Goal: Task Accomplishment & Management: Use online tool/utility

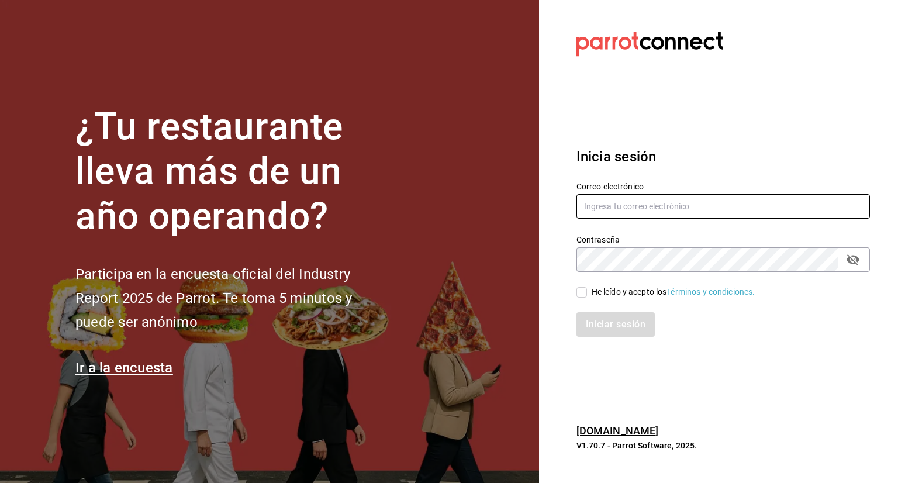
type input "[PERSON_NAME][EMAIL_ADDRESS][PERSON_NAME][DOMAIN_NAME]"
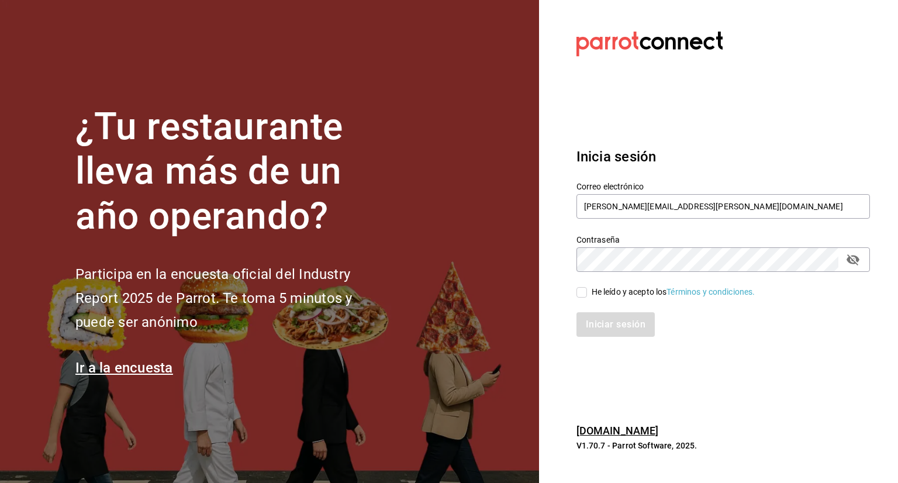
click at [580, 295] on input "He leído y acepto los Términos y condiciones." at bounding box center [581, 292] width 11 height 11
checkbox input "true"
click at [612, 323] on button "Iniciar sesión" at bounding box center [616, 324] width 80 height 25
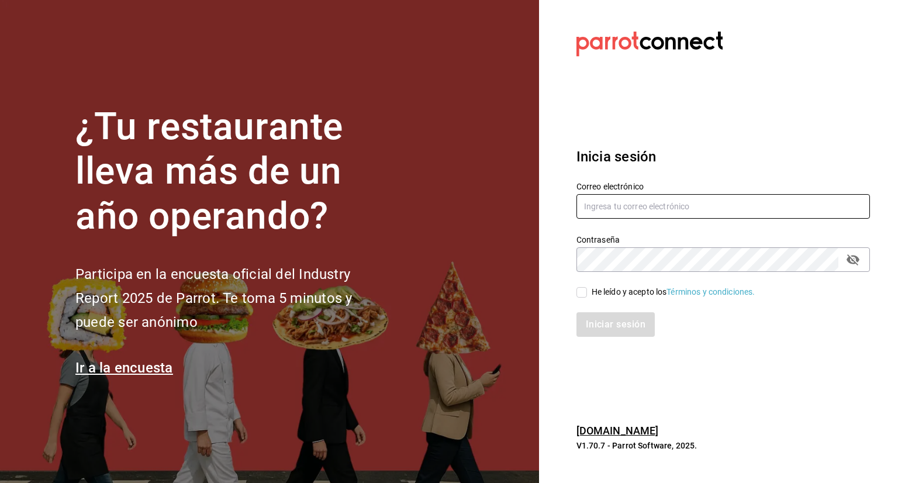
type input "[PERSON_NAME][EMAIL_ADDRESS][PERSON_NAME][DOMAIN_NAME]"
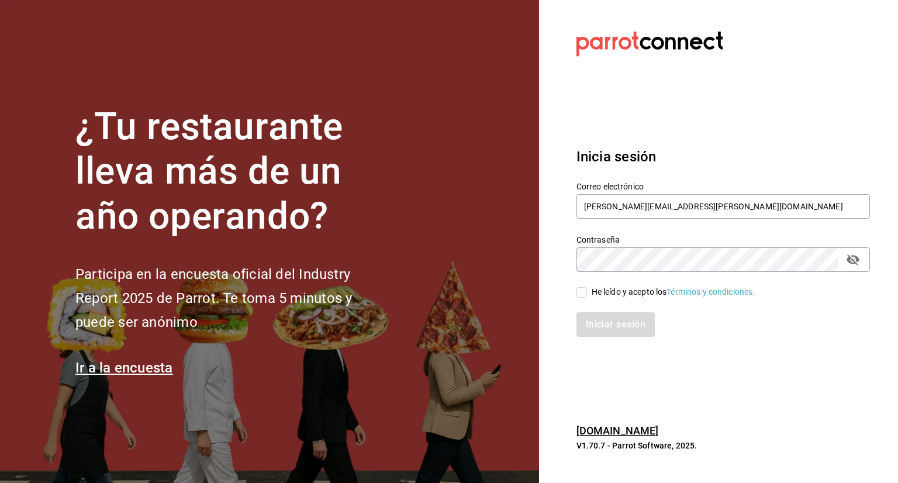
click at [582, 291] on input "He leído y acepto los Términos y condiciones." at bounding box center [581, 292] width 11 height 11
checkbox input "true"
click at [618, 327] on button "Iniciar sesión" at bounding box center [616, 324] width 80 height 25
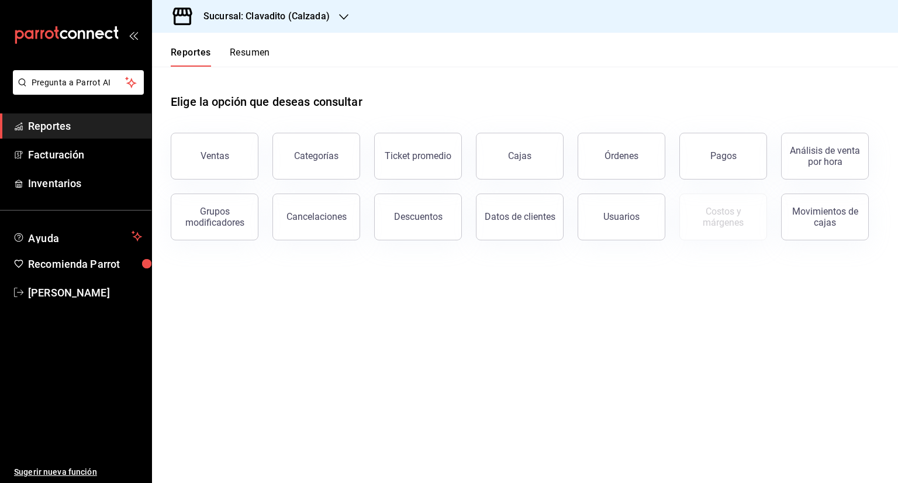
click at [339, 15] on icon "button" at bounding box center [343, 17] width 9 height 6
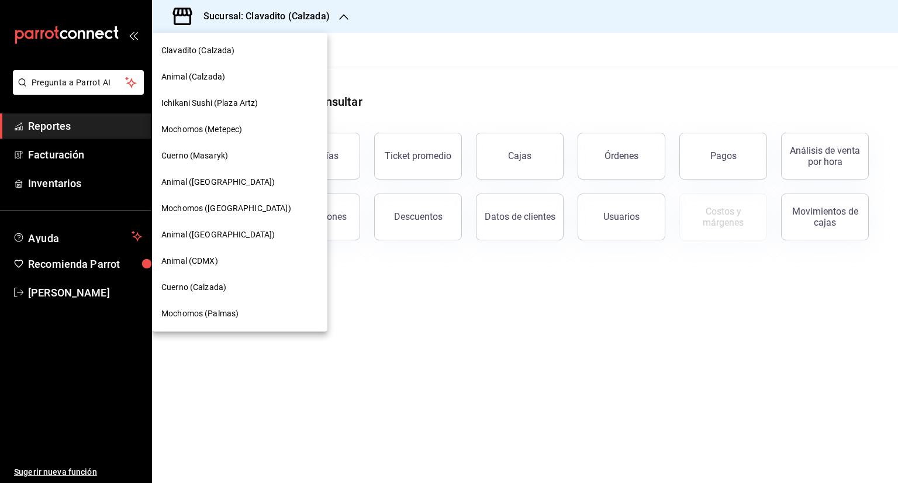
click at [216, 181] on span "Animal ([GEOGRAPHIC_DATA])" at bounding box center [217, 182] width 113 height 12
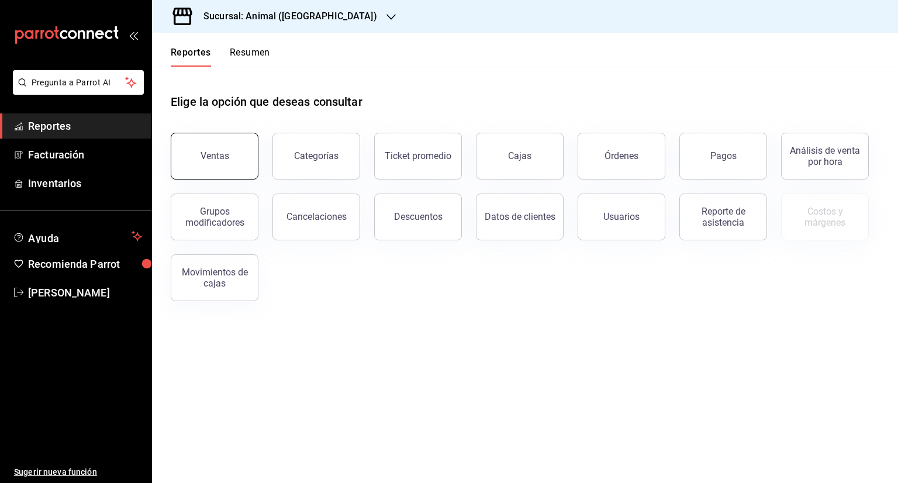
click at [215, 153] on div "Ventas" at bounding box center [215, 155] width 29 height 11
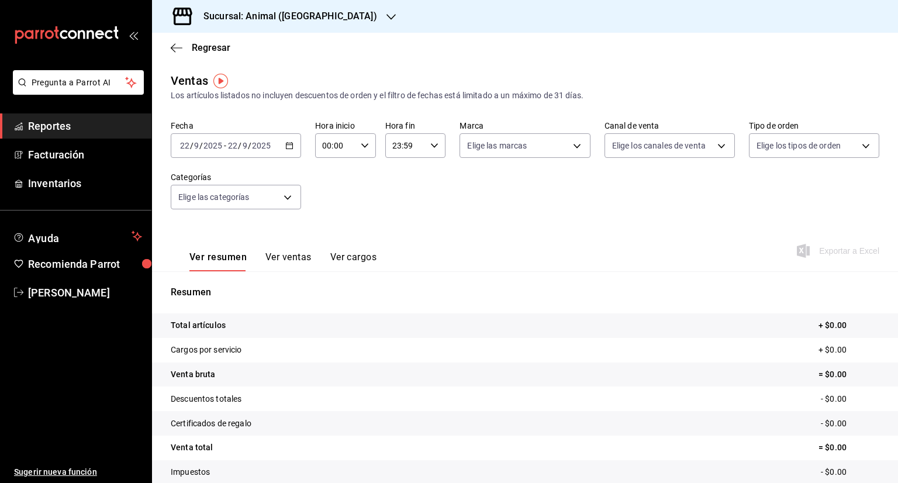
click at [286, 144] on \(Stroke\) "button" at bounding box center [289, 144] width 6 height 1
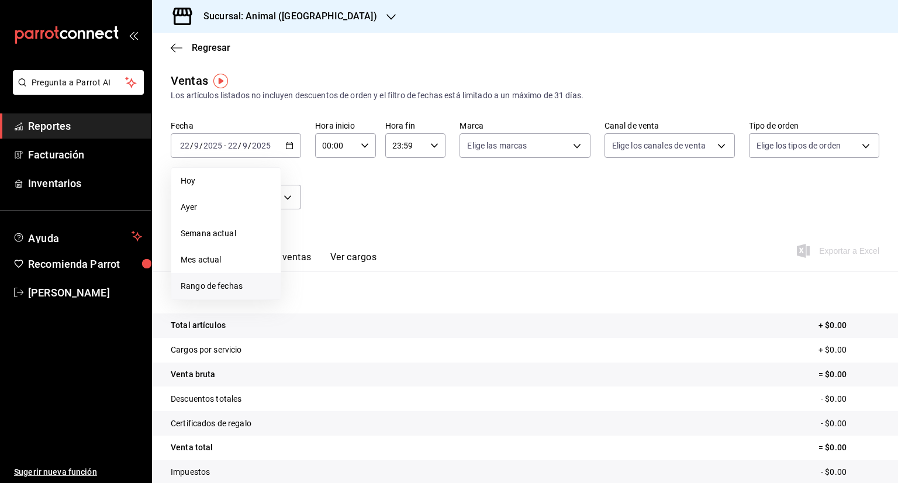
click at [233, 284] on span "Rango de fechas" at bounding box center [226, 286] width 91 height 12
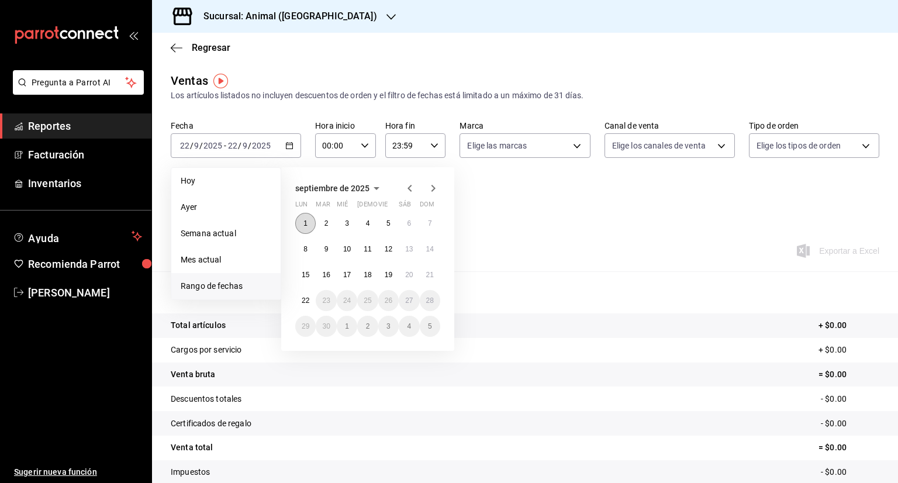
click at [304, 222] on abbr "1" at bounding box center [305, 223] width 4 height 8
drag, startPoint x: 570, startPoint y: 227, endPoint x: 441, endPoint y: 221, distance: 128.7
click at [566, 227] on div "Ver resumen Ver ventas Ver cargos Exportar a Excel" at bounding box center [525, 247] width 746 height 48
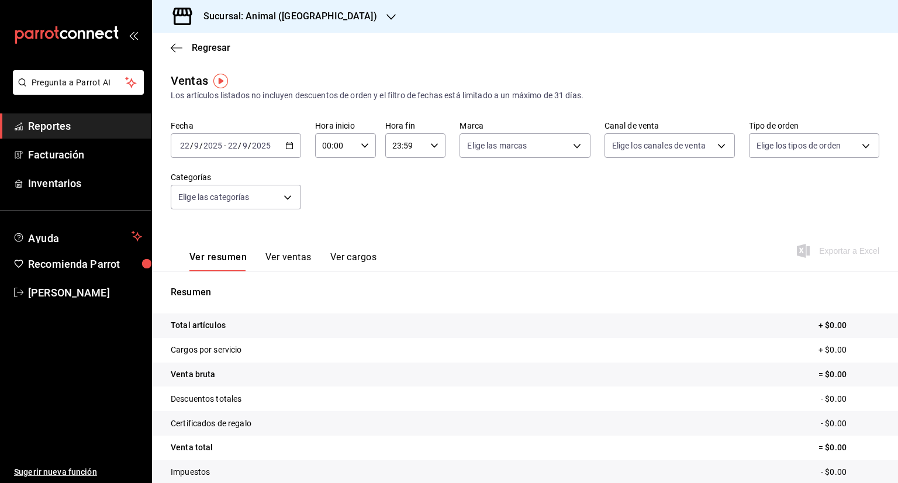
click at [287, 146] on icon "button" at bounding box center [289, 145] width 8 height 8
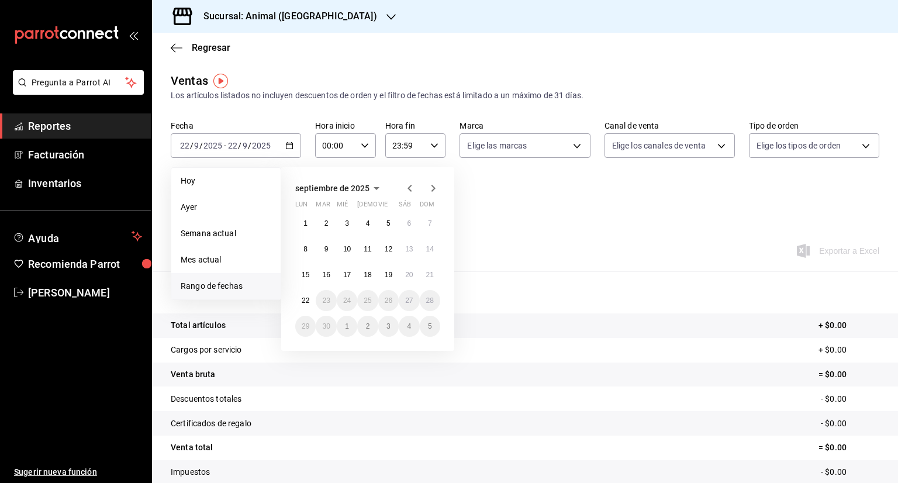
click at [407, 189] on icon "button" at bounding box center [410, 188] width 14 height 14
click at [388, 220] on abbr "1" at bounding box center [388, 223] width 4 height 8
click at [433, 186] on icon "button" at bounding box center [433, 188] width 14 height 14
click at [486, 216] on div "Fecha 2025-09-22 22 / 9 / 2025 - 2025-09-22 22 / 9 / 2025 Hoy Ayer Semana actua…" at bounding box center [525, 171] width 709 height 103
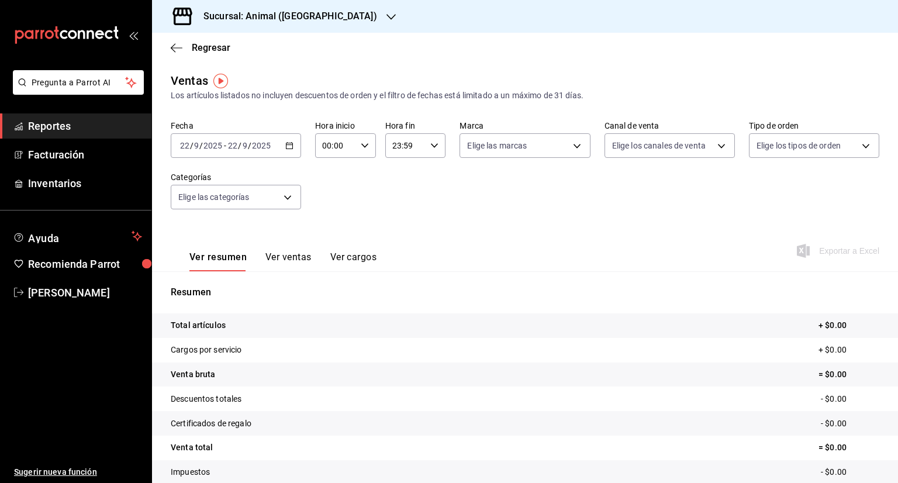
click at [288, 141] on icon "button" at bounding box center [289, 145] width 8 height 8
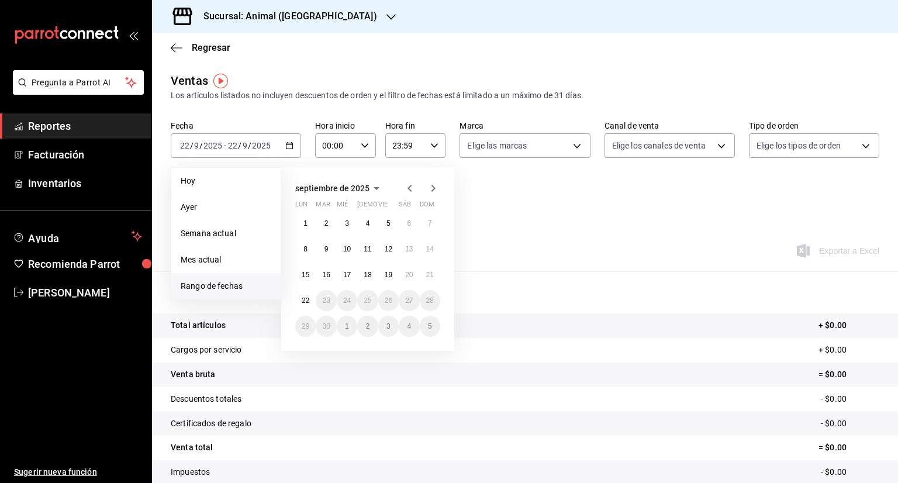
click at [407, 189] on icon "button" at bounding box center [410, 188] width 14 height 14
click at [389, 220] on abbr "1" at bounding box center [388, 223] width 4 height 8
click at [433, 187] on icon "button" at bounding box center [433, 188] width 4 height 7
click at [524, 220] on div "Fecha 2025-09-22 22 / 9 / 2025 - 2025-09-22 22 / 9 / 2025 Hoy Ayer Semana actua…" at bounding box center [525, 171] width 709 height 103
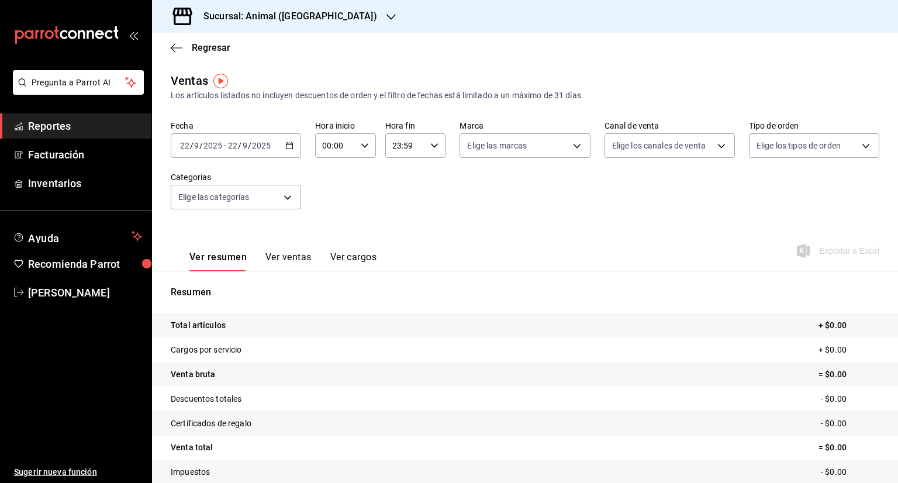
click at [291, 143] on icon "button" at bounding box center [289, 145] width 8 height 8
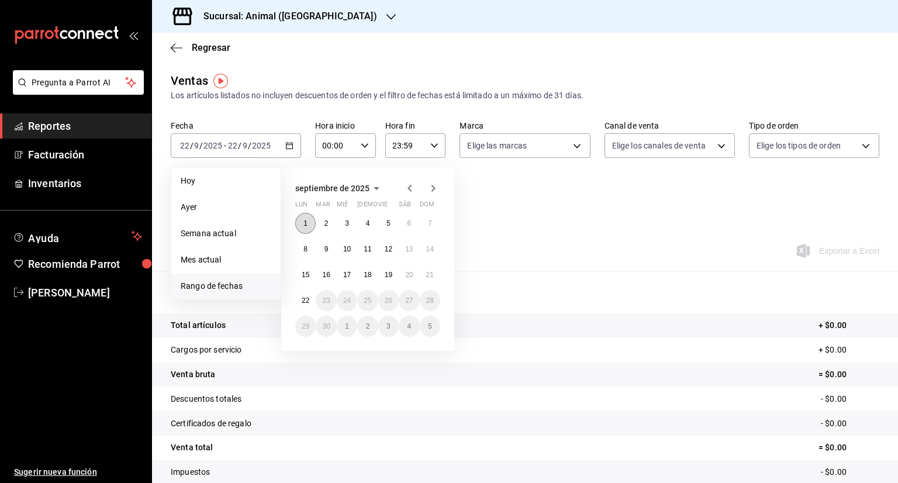
click at [305, 221] on abbr "1" at bounding box center [305, 223] width 4 height 8
click at [409, 185] on icon "button" at bounding box center [410, 188] width 14 height 14
click at [535, 202] on div "Fecha 2025-09-22 22 / 9 / 2025 - 2025-09-22 22 / 9 / 2025 Hoy Ayer Semana actua…" at bounding box center [525, 171] width 709 height 103
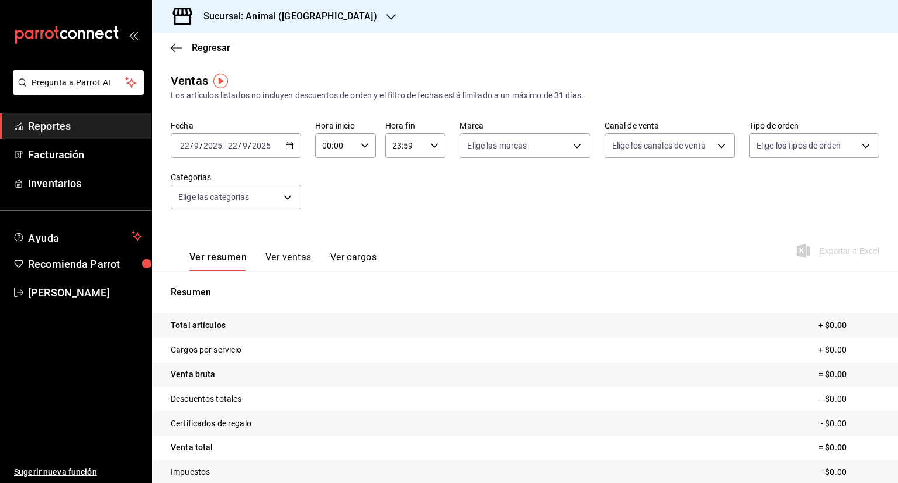
click at [286, 145] on \(Stroke\) "button" at bounding box center [289, 144] width 6 height 1
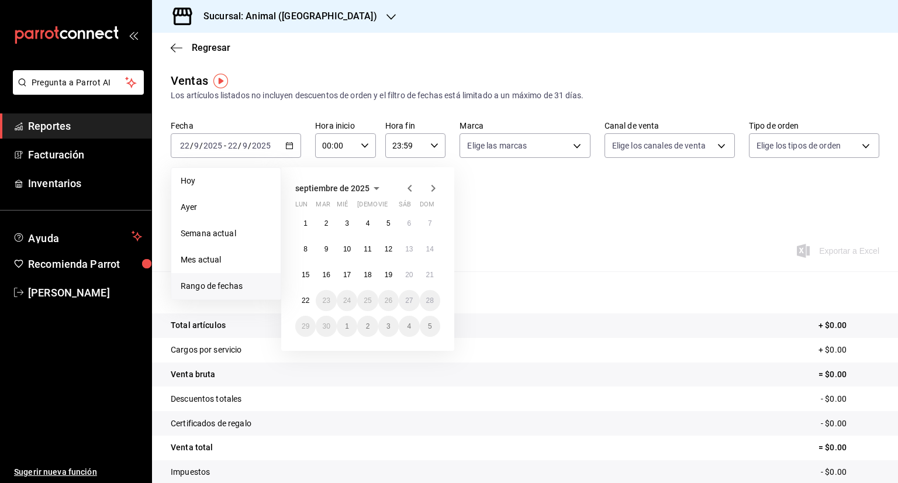
click at [407, 188] on icon "button" at bounding box center [410, 188] width 14 height 14
click at [386, 224] on abbr "1" at bounding box center [388, 223] width 4 height 8
click at [433, 185] on icon "button" at bounding box center [433, 188] width 14 height 14
click at [526, 216] on div "Fecha 2025-09-22 22 / 9 / 2025 - 2025-09-22 22 / 9 / 2025 Hoy Ayer Semana actua…" at bounding box center [525, 171] width 709 height 103
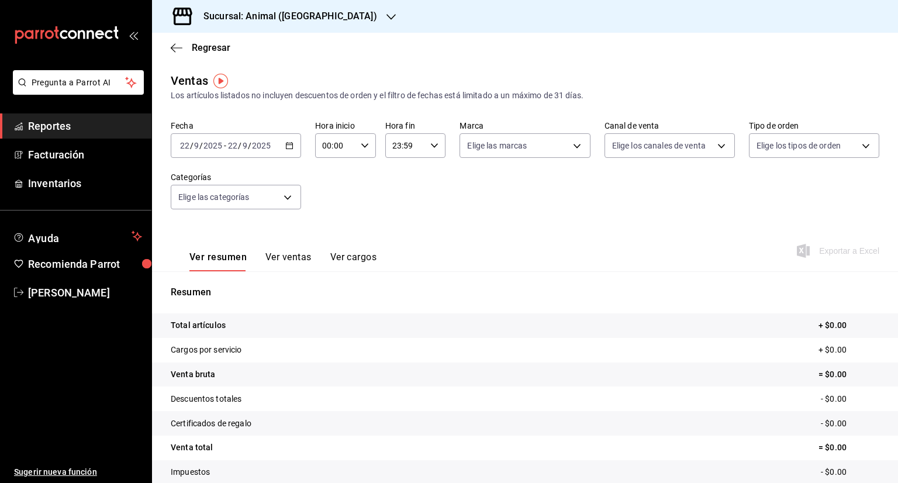
click at [286, 146] on icon "button" at bounding box center [289, 145] width 8 height 8
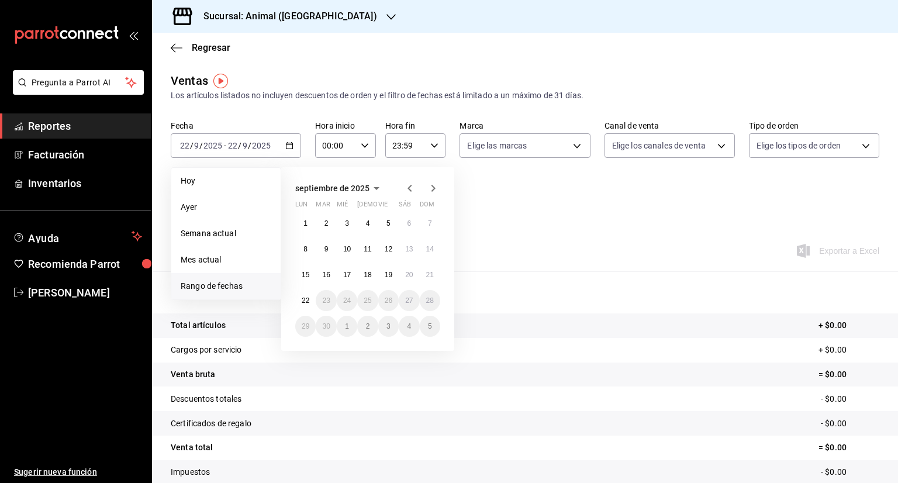
click at [408, 188] on icon "button" at bounding box center [409, 188] width 4 height 7
click at [385, 220] on button "1" at bounding box center [388, 223] width 20 height 21
click at [411, 184] on icon "button" at bounding box center [410, 188] width 14 height 14
click at [489, 248] on div "Ver resumen Ver ventas Ver cargos Exportar a Excel" at bounding box center [525, 247] width 746 height 48
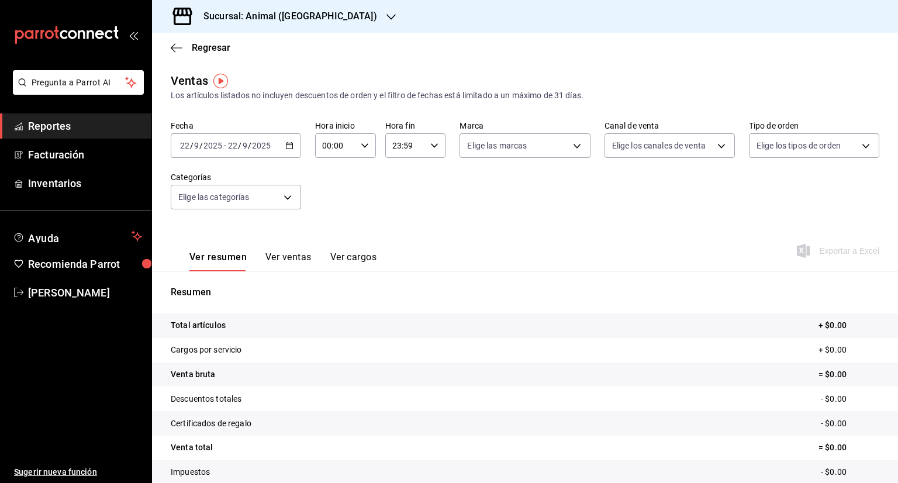
click at [285, 146] on icon "button" at bounding box center [289, 145] width 8 height 8
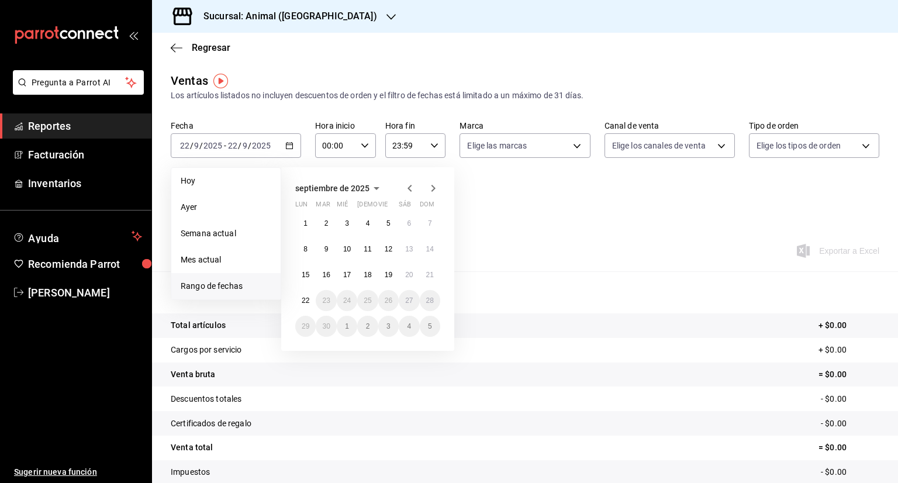
click at [221, 286] on span "Rango de fechas" at bounding box center [226, 286] width 91 height 12
click at [402, 185] on div "septiembre de 2025" at bounding box center [367, 188] width 145 height 14
click at [407, 185] on icon "button" at bounding box center [410, 188] width 14 height 14
click at [325, 220] on abbr "1" at bounding box center [326, 223] width 4 height 8
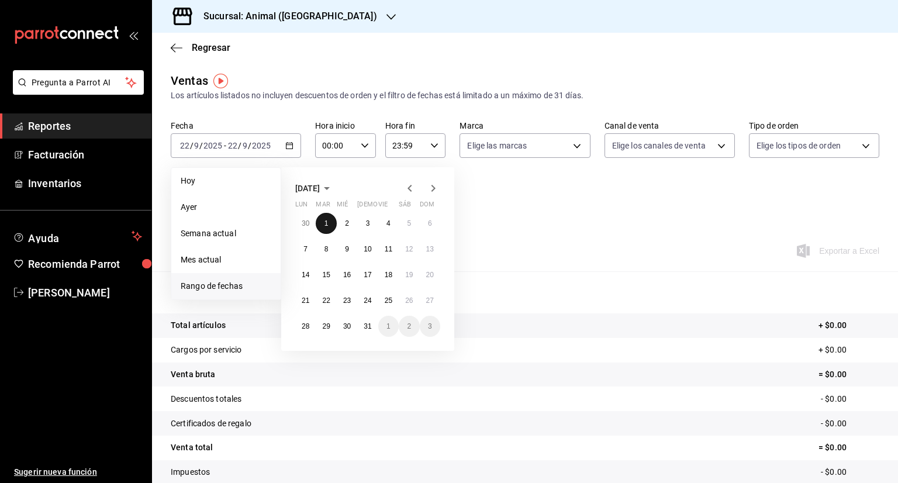
click at [325, 219] on abbr "1" at bounding box center [326, 223] width 4 height 8
click at [325, 218] on div "Fecha 2025-09-22 22 / 9 / 2025 - 2025-09-22 22 / 9 / 2025 Hoy Ayer Semana actua…" at bounding box center [525, 171] width 709 height 103
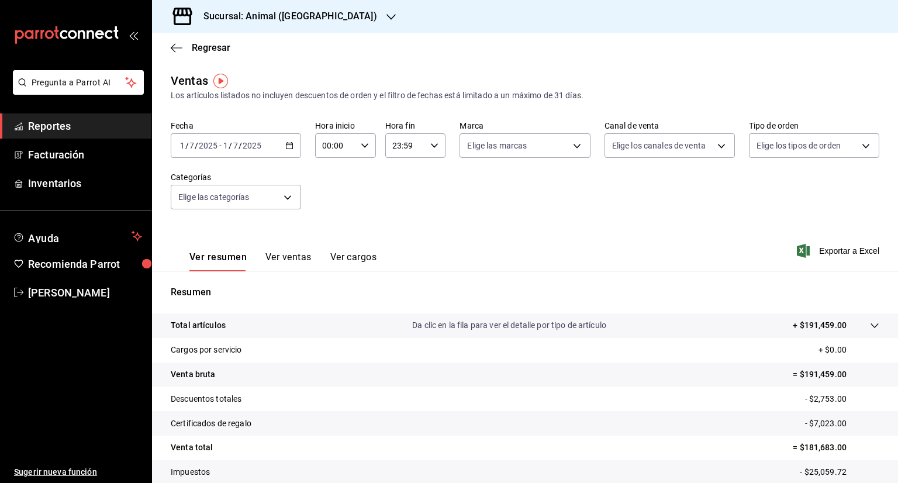
click at [227, 147] on input "1" at bounding box center [226, 145] width 6 height 9
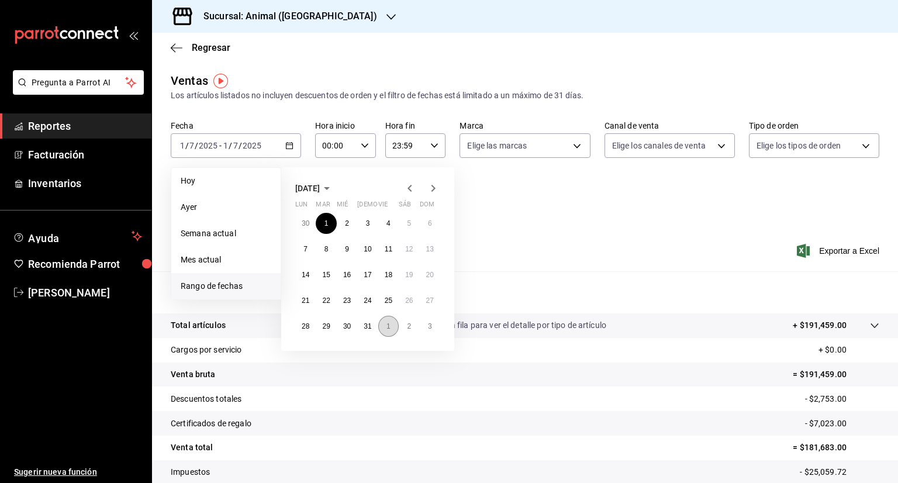
click at [383, 324] on button "1" at bounding box center [388, 326] width 20 height 21
click at [391, 222] on button "1" at bounding box center [388, 223] width 20 height 21
click at [391, 222] on div "Fecha 2025-07-01 1 / 7 / 2025 - 2025-07-01 1 / 7 / 2025 Hoy Ayer Semana actual …" at bounding box center [525, 171] width 709 height 103
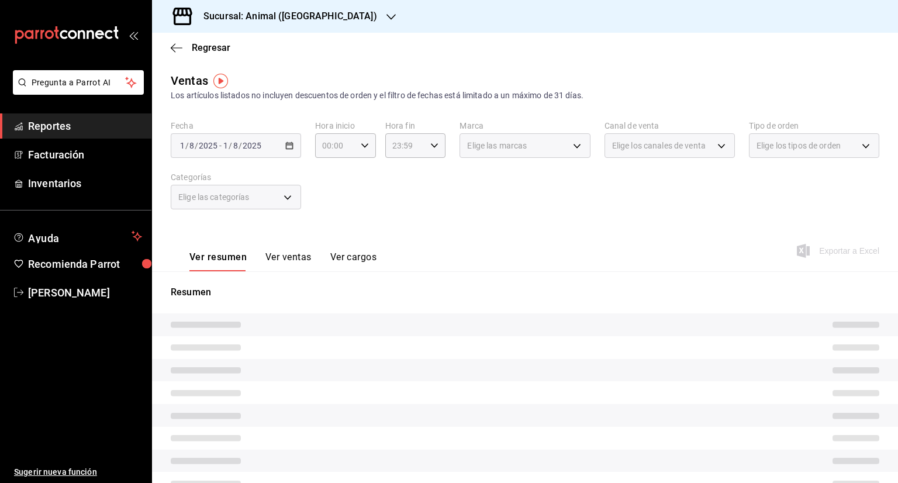
click at [385, 201] on div "Fecha 2025-08-01 1 / 8 / 2025 - 2025-08-01 1 / 8 / 2025 Hora inicio 00:00 Hora …" at bounding box center [525, 171] width 709 height 103
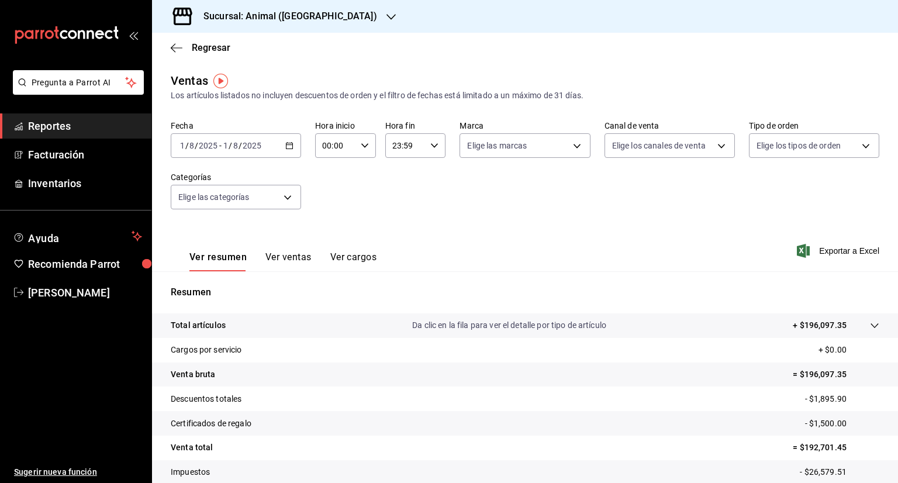
click at [288, 143] on icon "button" at bounding box center [289, 145] width 8 height 8
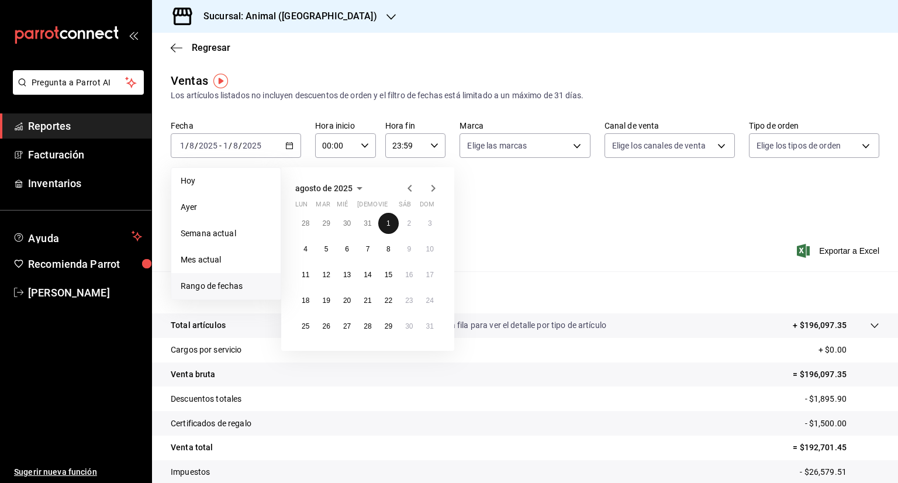
click at [389, 220] on abbr "1" at bounding box center [388, 223] width 4 height 8
click at [391, 224] on button "1" at bounding box center [388, 223] width 20 height 21
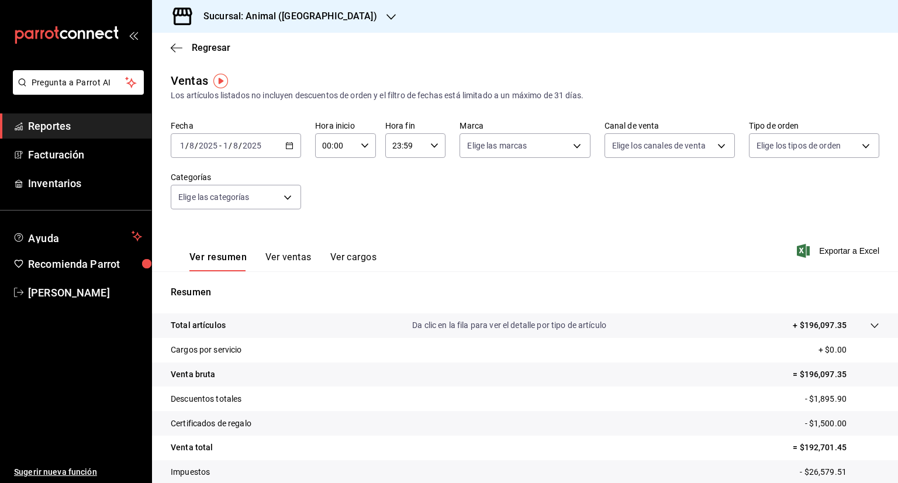
click at [288, 144] on \(Stroke\) "button" at bounding box center [289, 144] width 6 height 1
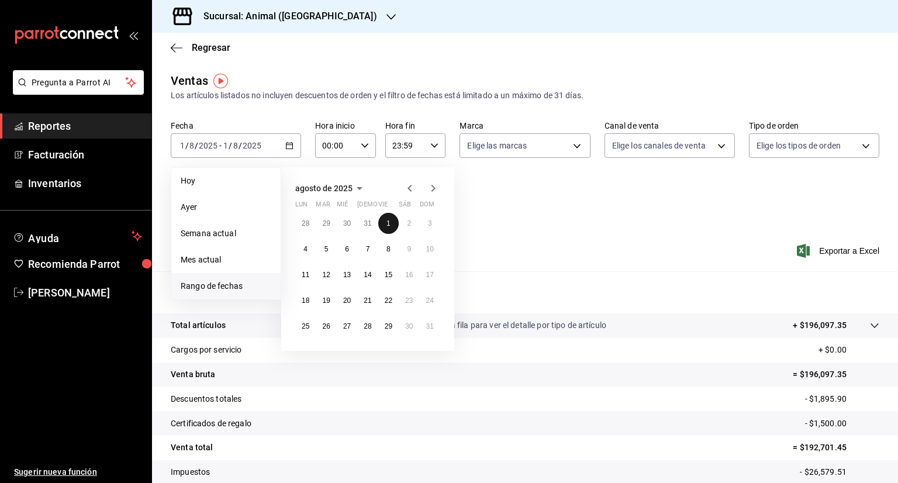
click at [388, 224] on abbr "1" at bounding box center [388, 223] width 4 height 8
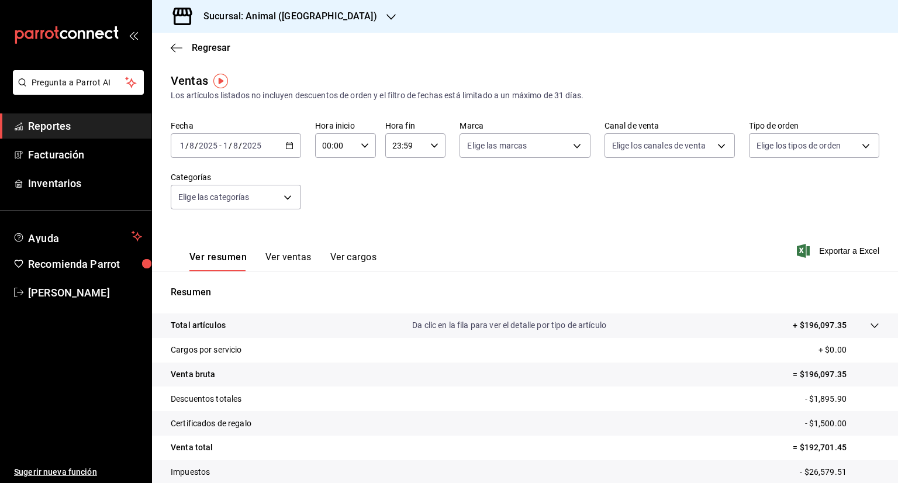
click at [286, 146] on icon "button" at bounding box center [289, 145] width 8 height 8
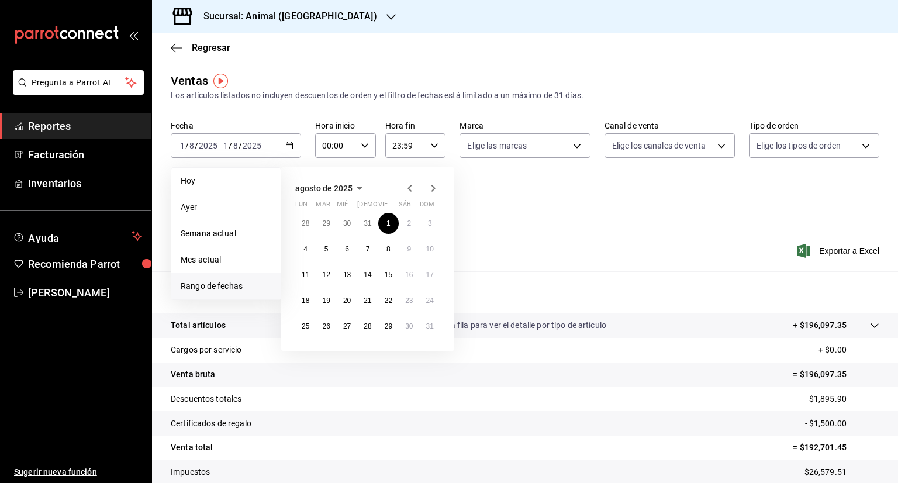
click at [407, 192] on icon "button" at bounding box center [410, 188] width 14 height 14
click at [327, 219] on abbr "1" at bounding box center [326, 223] width 4 height 8
click at [368, 324] on abbr "31" at bounding box center [368, 326] width 8 height 8
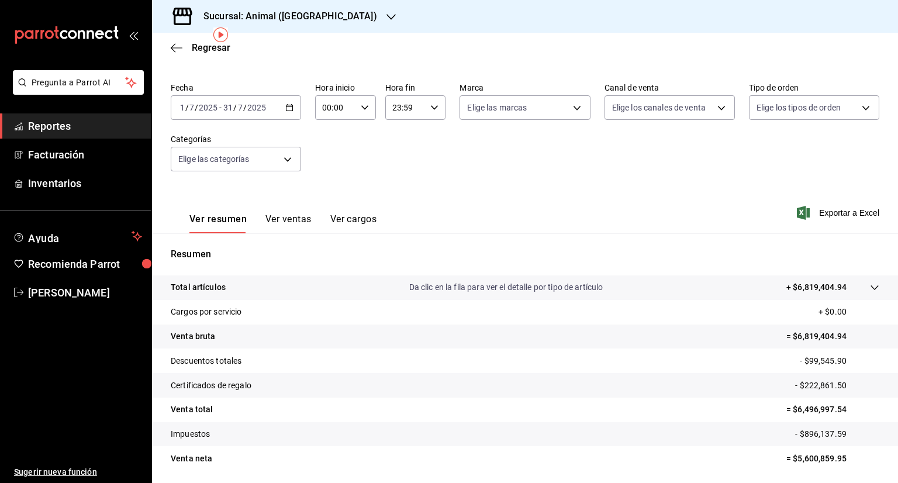
scroll to position [58, 0]
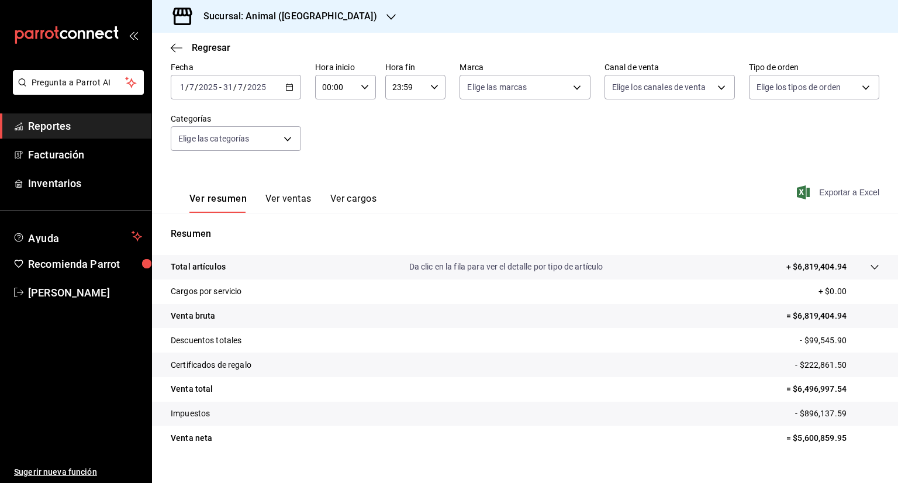
click at [839, 191] on span "Exportar a Excel" at bounding box center [839, 192] width 80 height 14
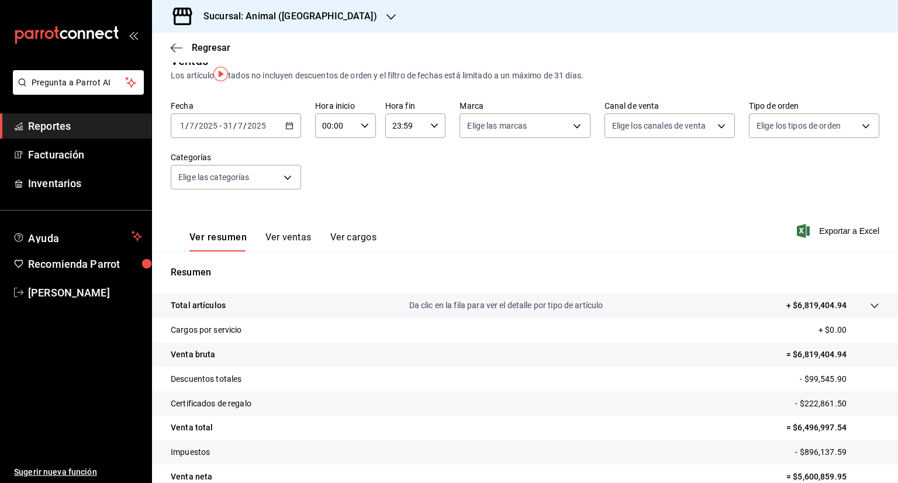
scroll to position [0, 0]
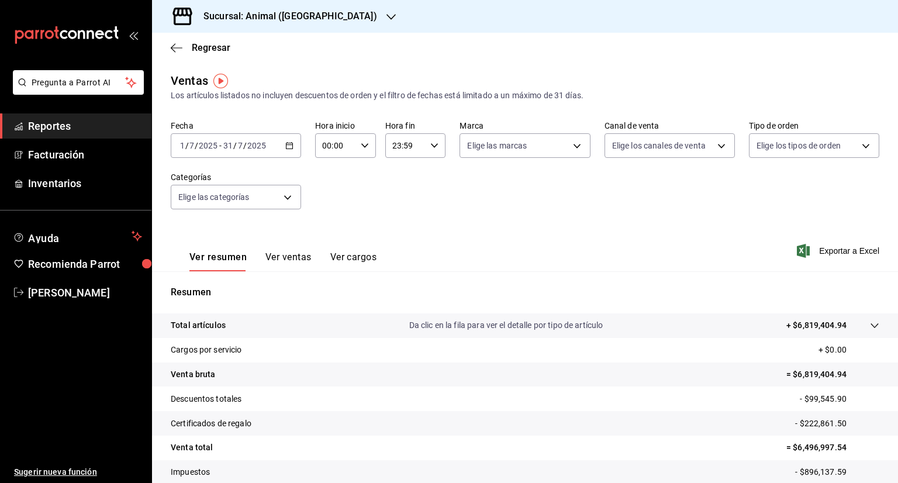
click at [287, 144] on \(Stroke\) "button" at bounding box center [289, 144] width 6 height 1
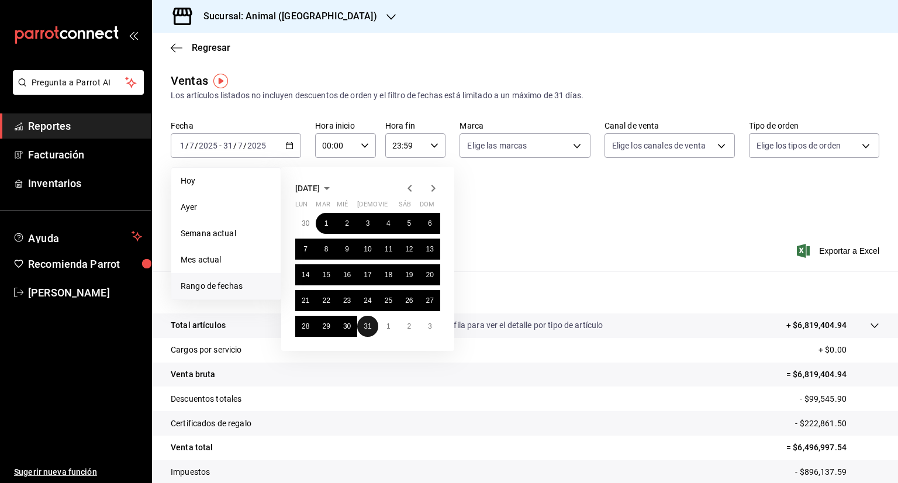
click at [369, 327] on abbr "31" at bounding box center [368, 326] width 8 height 8
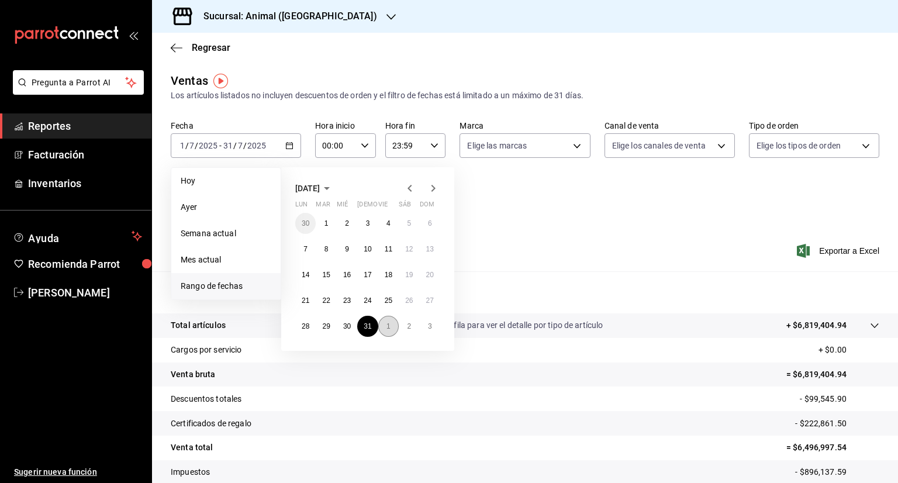
click at [387, 328] on abbr "1" at bounding box center [388, 326] width 4 height 8
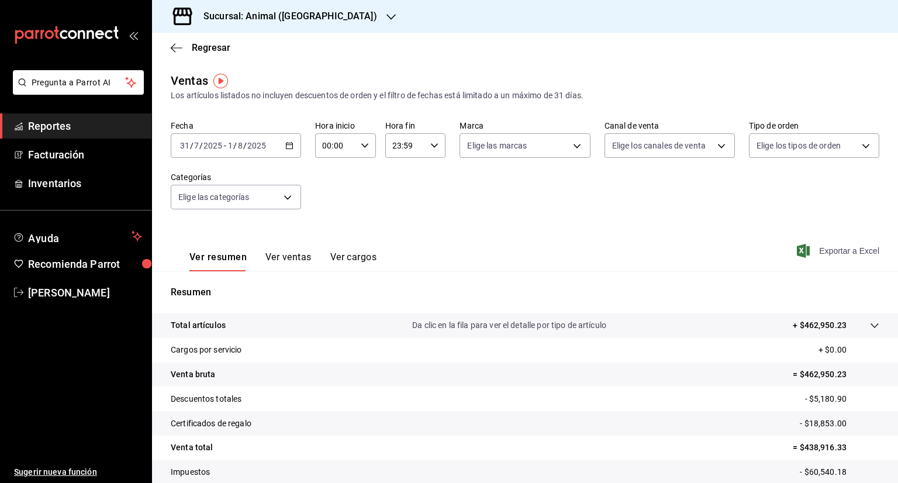
click at [827, 253] on span "Exportar a Excel" at bounding box center [839, 251] width 80 height 14
click at [292, 144] on icon "button" at bounding box center [289, 145] width 8 height 8
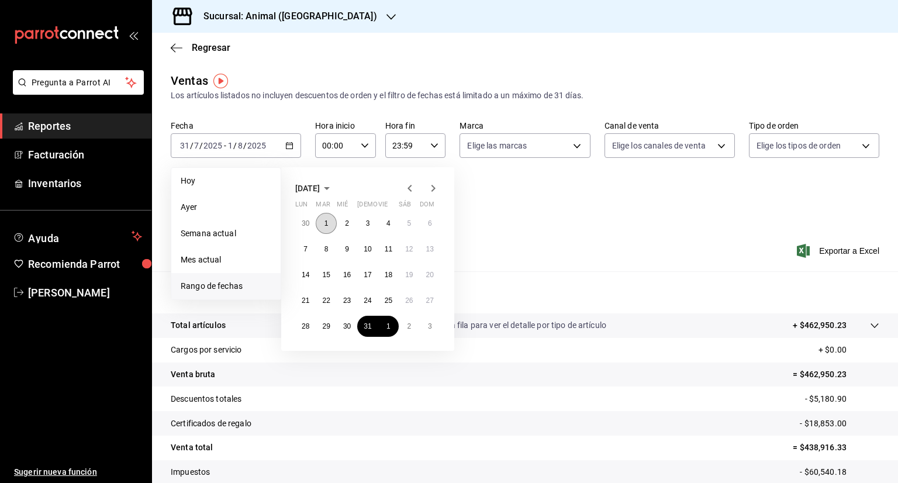
click at [326, 223] on abbr "1" at bounding box center [326, 223] width 4 height 8
click at [369, 327] on abbr "31" at bounding box center [368, 326] width 8 height 8
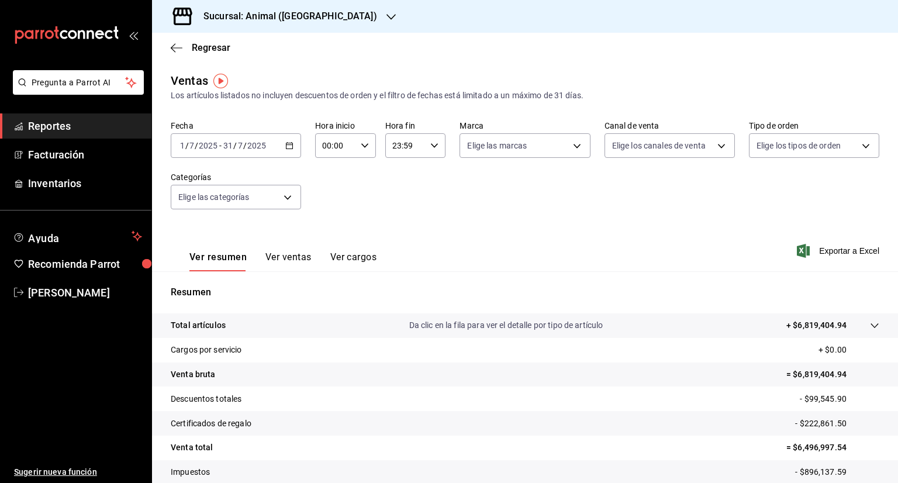
click at [361, 146] on icon "button" at bounding box center [365, 145] width 8 height 8
click at [329, 199] on span "05" at bounding box center [328, 198] width 11 height 9
type input "05:00"
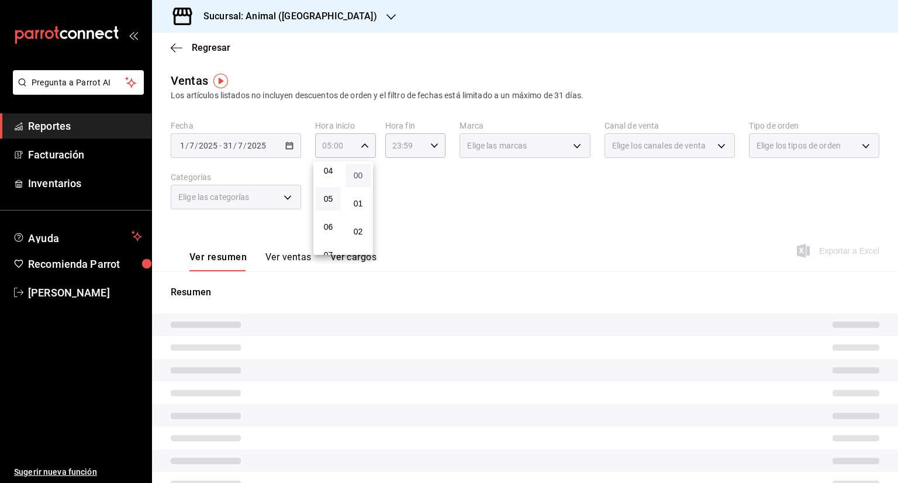
click at [361, 175] on span "00" at bounding box center [358, 175] width 11 height 9
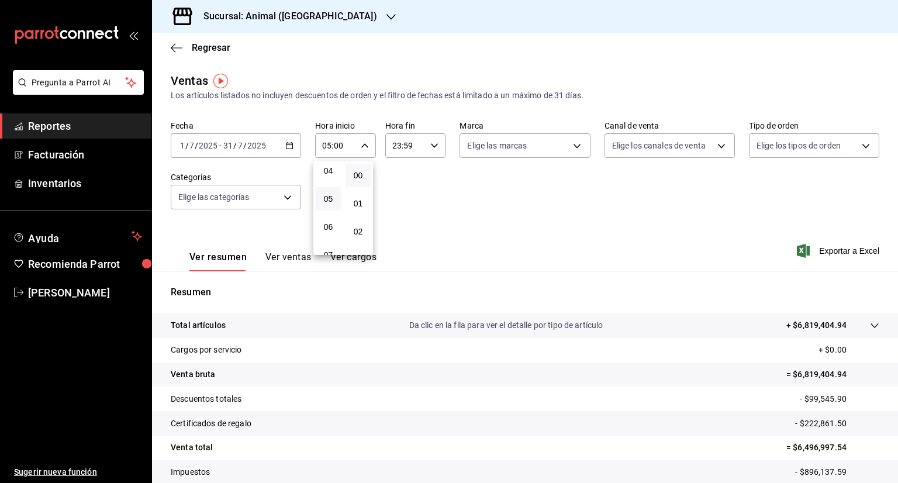
click at [425, 181] on div at bounding box center [449, 241] width 898 height 483
click at [433, 146] on \(Stroke\) "button" at bounding box center [434, 145] width 7 height 4
click at [397, 193] on span "05" at bounding box center [397, 192] width 11 height 9
click at [421, 173] on button "00" at bounding box center [426, 175] width 25 height 23
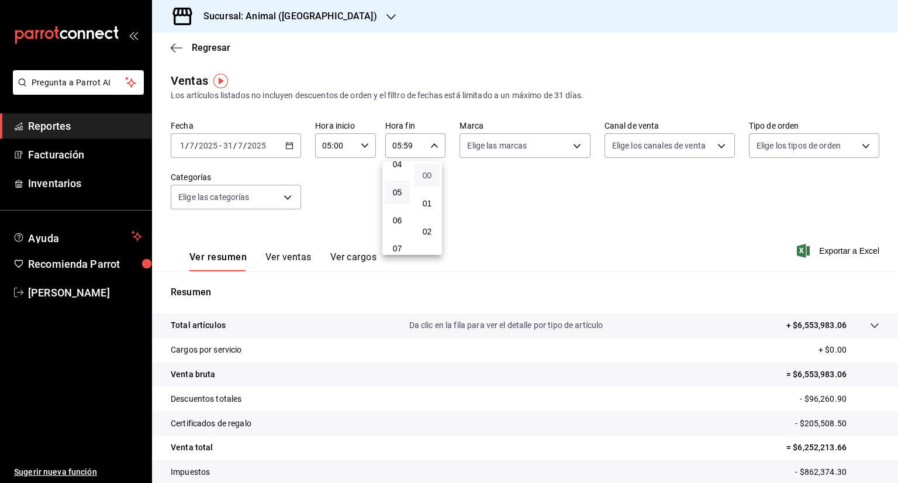
type input "05:00"
click at [590, 205] on div at bounding box center [449, 241] width 898 height 483
click at [846, 246] on span "Exportar a Excel" at bounding box center [839, 251] width 80 height 14
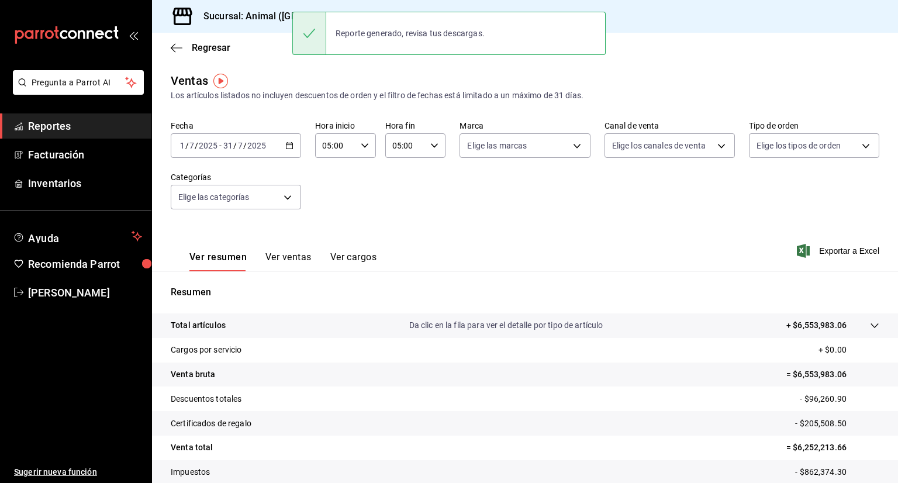
click at [285, 143] on icon "button" at bounding box center [289, 145] width 8 height 8
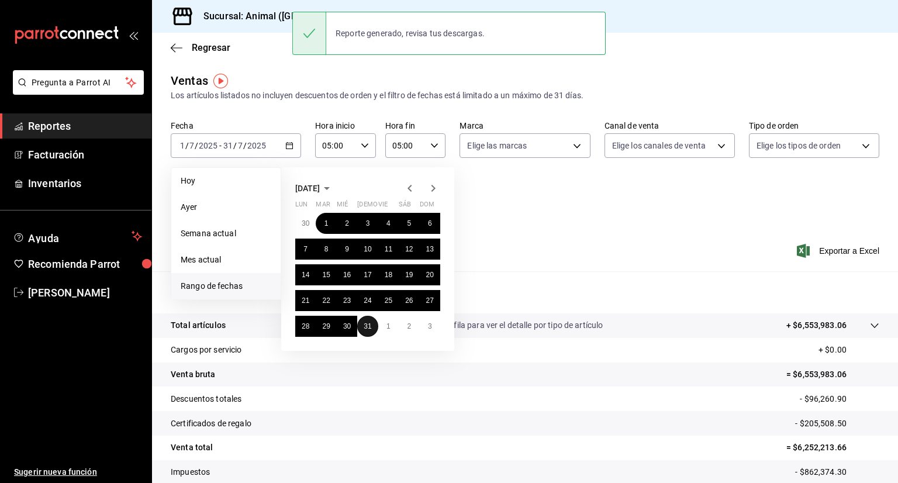
click at [366, 326] on abbr "31" at bounding box center [368, 326] width 8 height 8
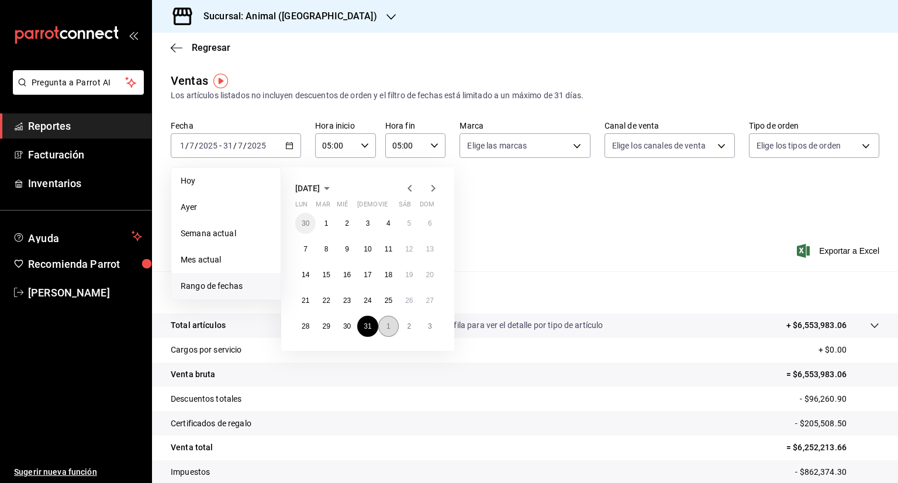
click at [386, 329] on abbr "1" at bounding box center [388, 326] width 4 height 8
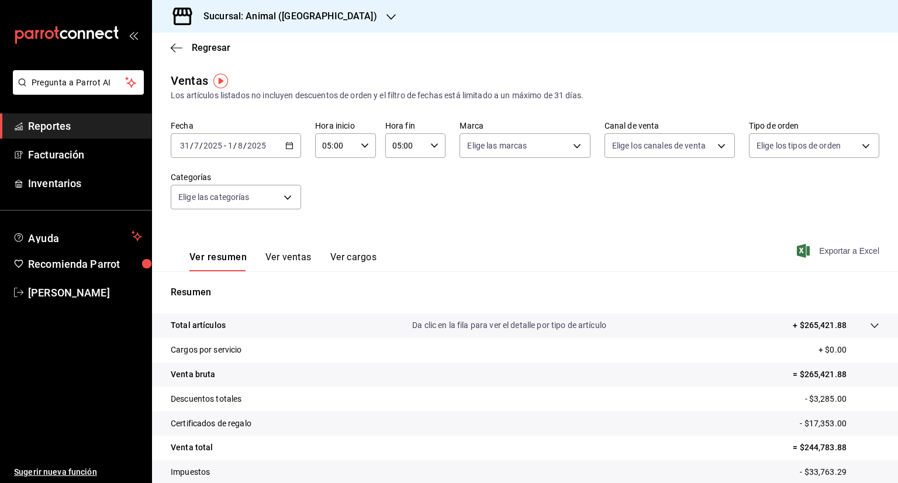
click at [846, 249] on span "Exportar a Excel" at bounding box center [839, 251] width 80 height 14
click at [170, 41] on div "Regresar" at bounding box center [525, 48] width 746 height 30
click at [172, 44] on icon "button" at bounding box center [177, 48] width 12 height 11
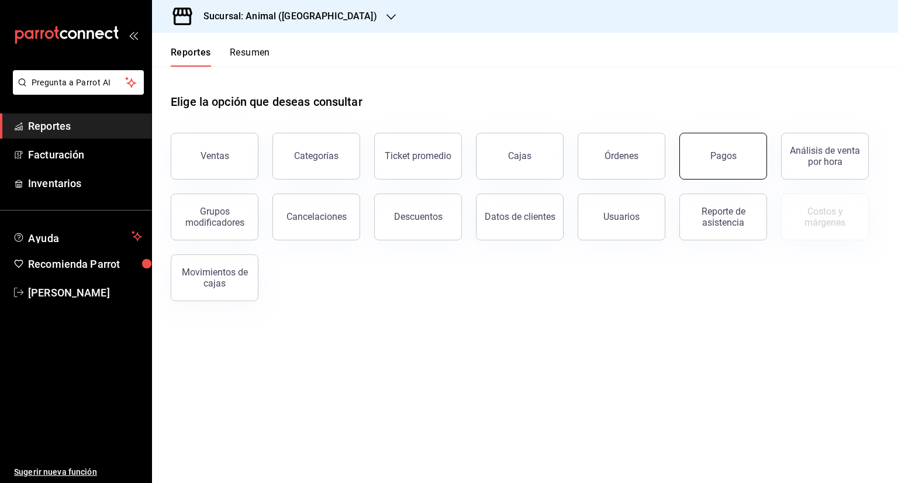
click at [720, 157] on div "Pagos" at bounding box center [723, 155] width 26 height 11
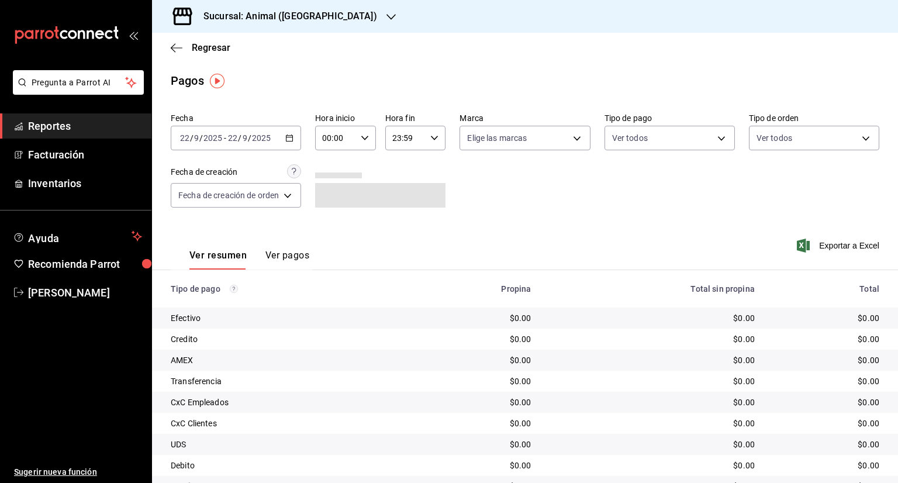
click at [293, 136] on \(Stroke\) "button" at bounding box center [289, 138] width 7 height 6
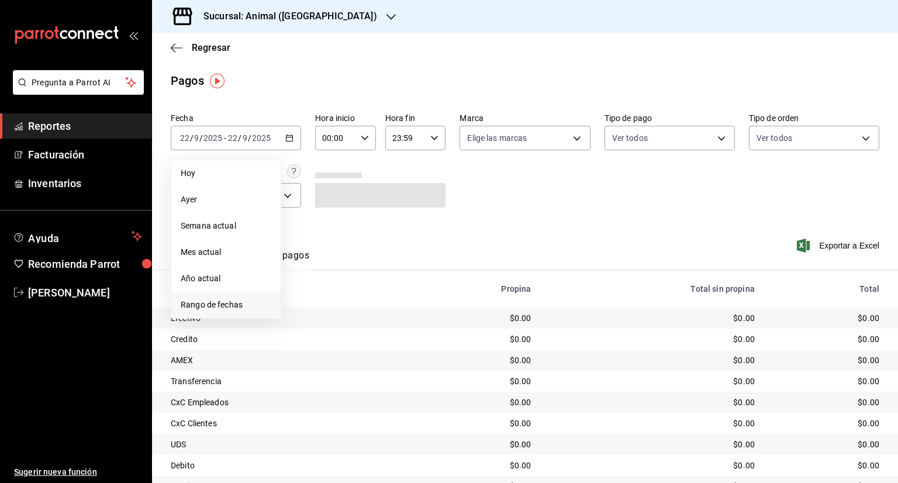
click at [230, 300] on span "Rango de fechas" at bounding box center [226, 305] width 91 height 12
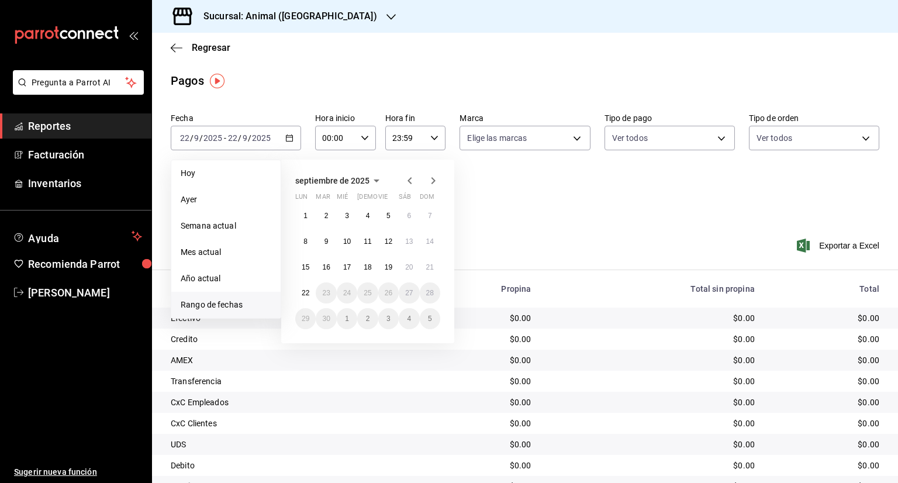
click at [410, 178] on icon "button" at bounding box center [410, 181] width 14 height 14
click at [410, 178] on icon "button" at bounding box center [409, 180] width 4 height 7
click at [327, 213] on abbr "2" at bounding box center [326, 216] width 4 height 8
click at [471, 202] on div "septiembre de 2025 lun mar mié jue vie sáb dom 1 2 3 4 5 6 7 8 9 10 11 12 13 14…" at bounding box center [383, 246] width 205 height 193
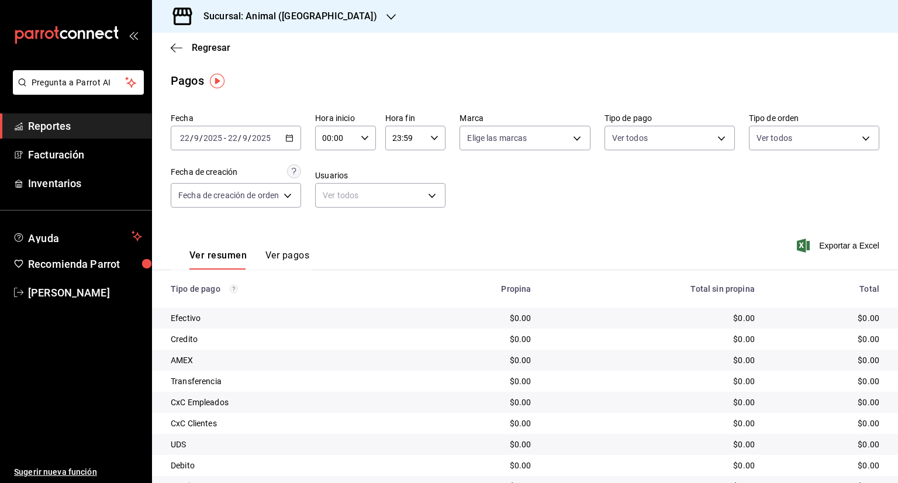
click at [291, 136] on icon "button" at bounding box center [289, 138] width 8 height 8
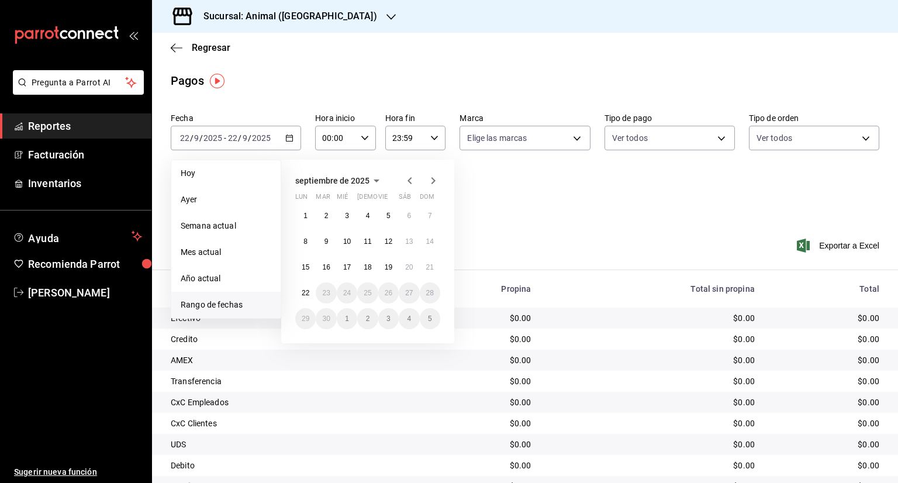
click at [199, 301] on span "Rango de fechas" at bounding box center [226, 305] width 91 height 12
click at [411, 178] on icon "button" at bounding box center [409, 180] width 4 height 7
click at [325, 213] on abbr "1" at bounding box center [326, 216] width 4 height 8
click at [369, 317] on abbr "31" at bounding box center [368, 319] width 8 height 8
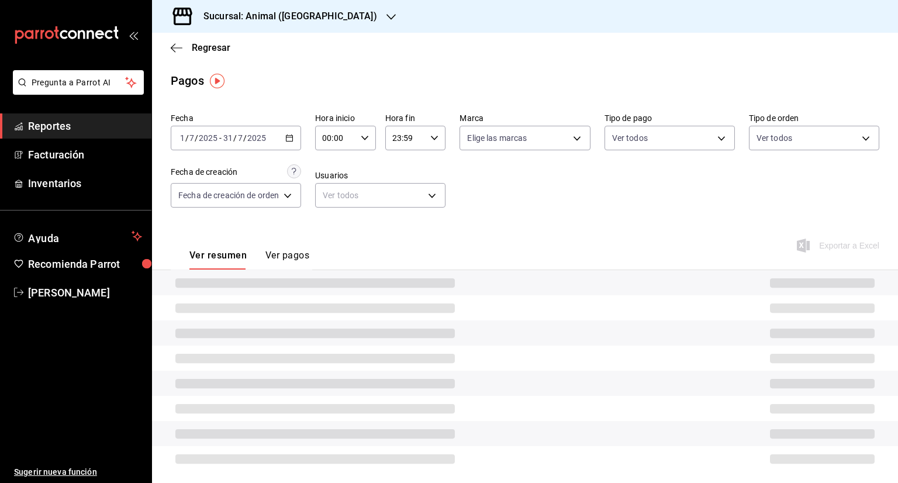
click at [362, 136] on icon "button" at bounding box center [365, 138] width 8 height 8
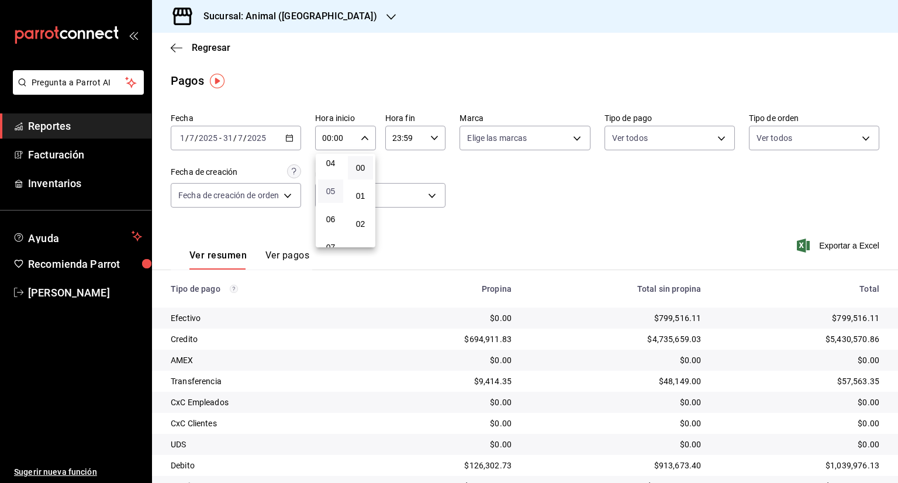
click at [327, 192] on span "05" at bounding box center [330, 190] width 11 height 9
type input "05:00"
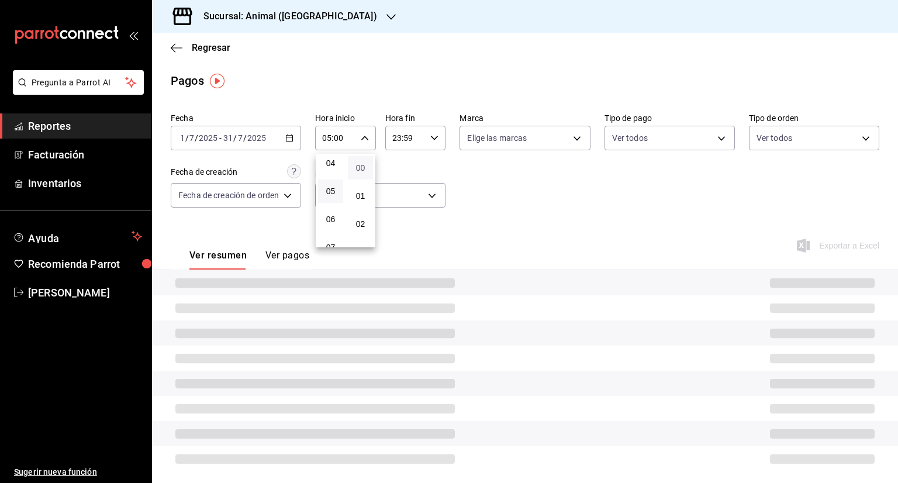
click at [361, 167] on span "00" at bounding box center [360, 167] width 11 height 9
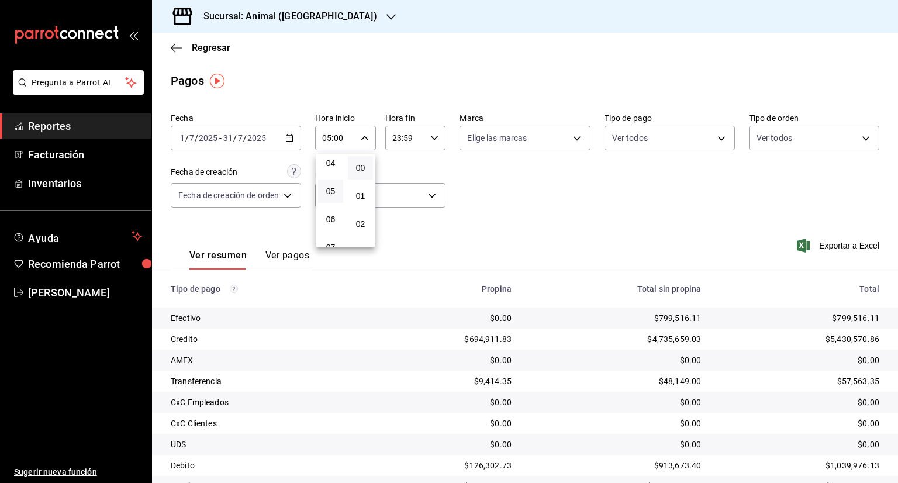
click at [472, 181] on div at bounding box center [449, 241] width 898 height 483
click at [430, 134] on icon "button" at bounding box center [434, 138] width 8 height 8
click at [399, 183] on span "05" at bounding box center [399, 184] width 11 height 9
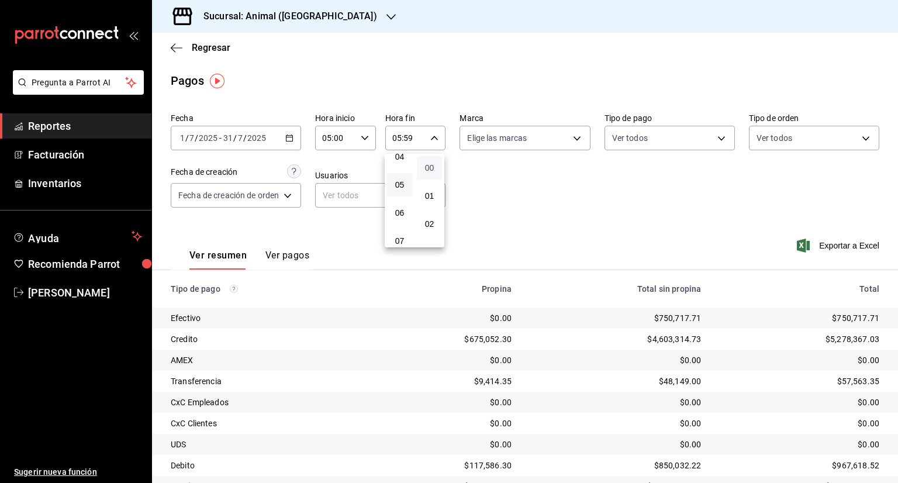
click at [431, 165] on span "00" at bounding box center [429, 167] width 11 height 9
type input "05:00"
click at [517, 191] on div at bounding box center [449, 241] width 898 height 483
click at [840, 246] on span "Exportar a Excel" at bounding box center [839, 246] width 80 height 14
click at [837, 244] on span "Exportar a Excel" at bounding box center [839, 246] width 80 height 14
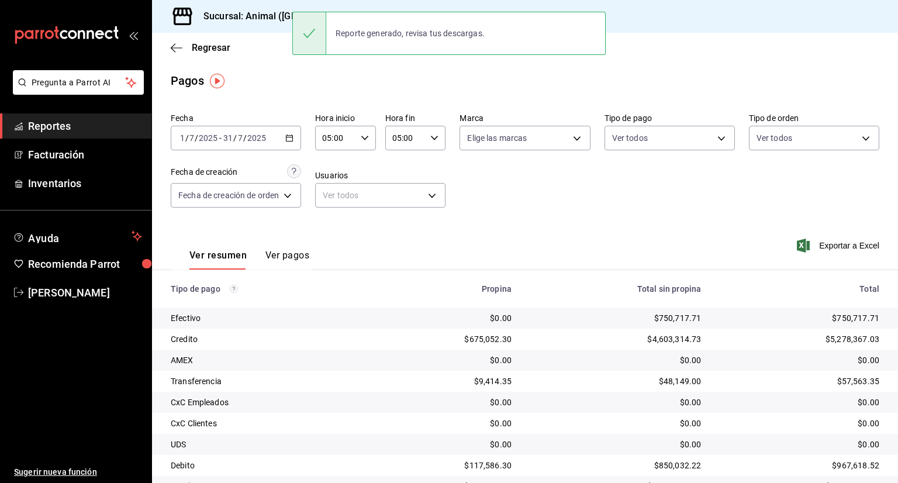
click at [291, 138] on icon "button" at bounding box center [289, 138] width 8 height 8
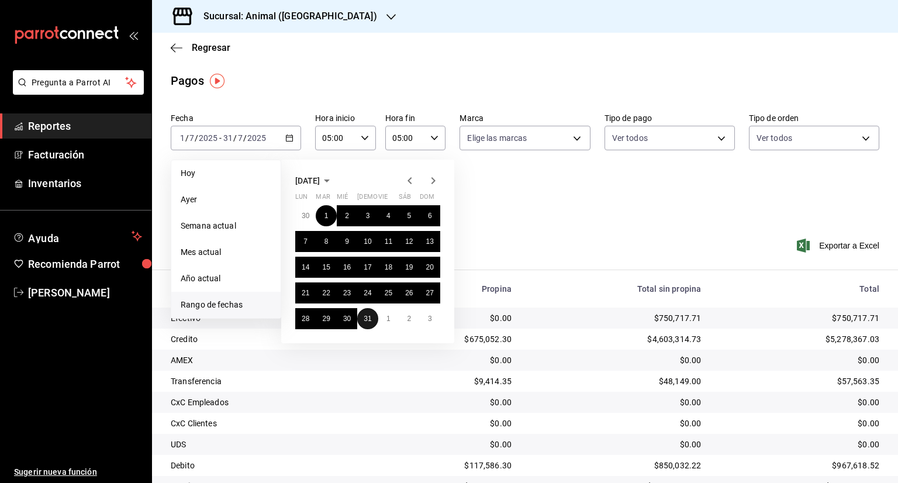
click at [367, 316] on abbr "31" at bounding box center [368, 319] width 8 height 8
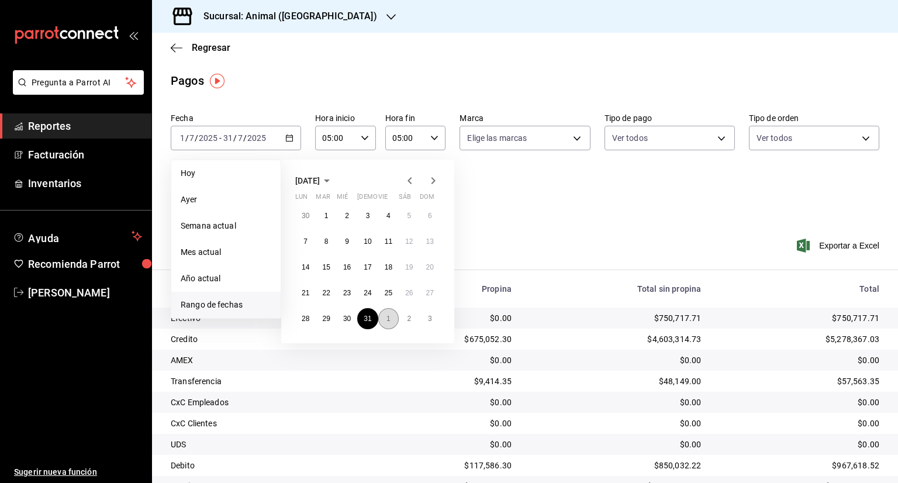
click at [383, 318] on button "1" at bounding box center [388, 318] width 20 height 21
type input "00:00"
type input "23:59"
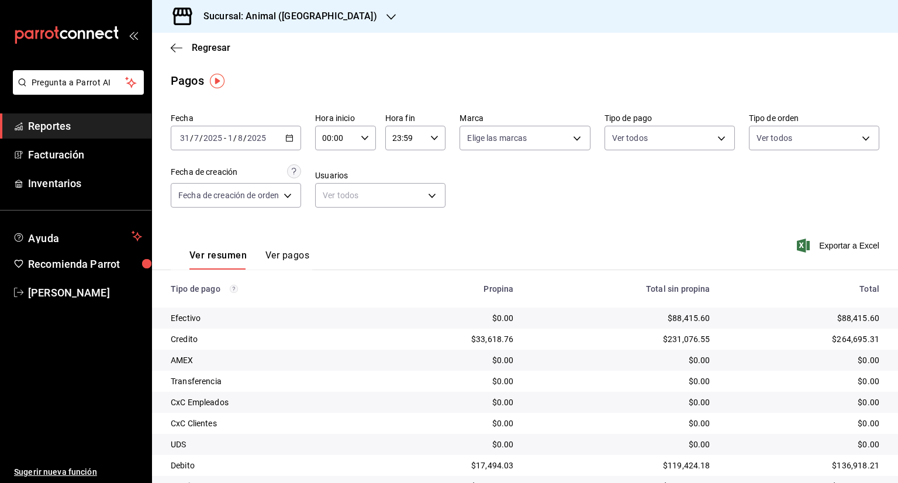
click at [365, 138] on \(Stroke\) "button" at bounding box center [364, 138] width 7 height 4
click at [329, 192] on span "05" at bounding box center [330, 190] width 11 height 9
type input "05:00"
click at [360, 166] on span "00" at bounding box center [360, 167] width 11 height 9
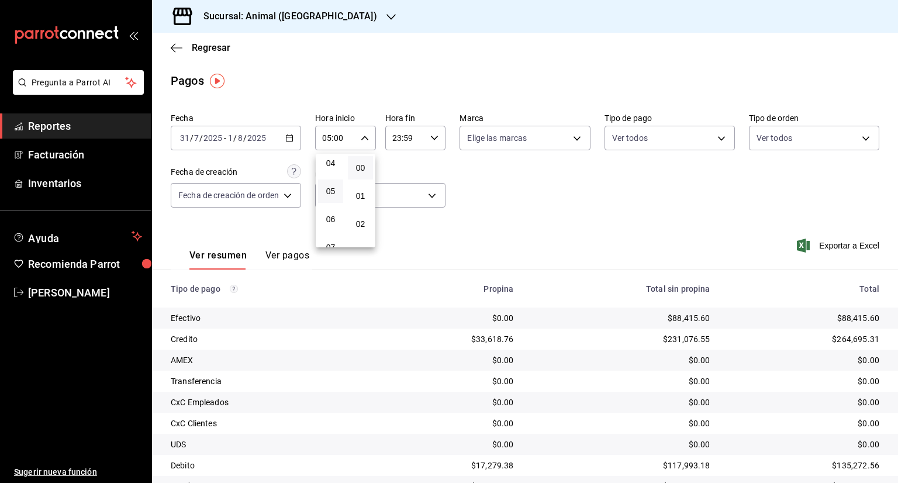
click at [433, 137] on div at bounding box center [449, 241] width 898 height 483
click at [433, 137] on icon "button" at bounding box center [434, 138] width 8 height 8
click at [400, 181] on button "05" at bounding box center [399, 184] width 25 height 23
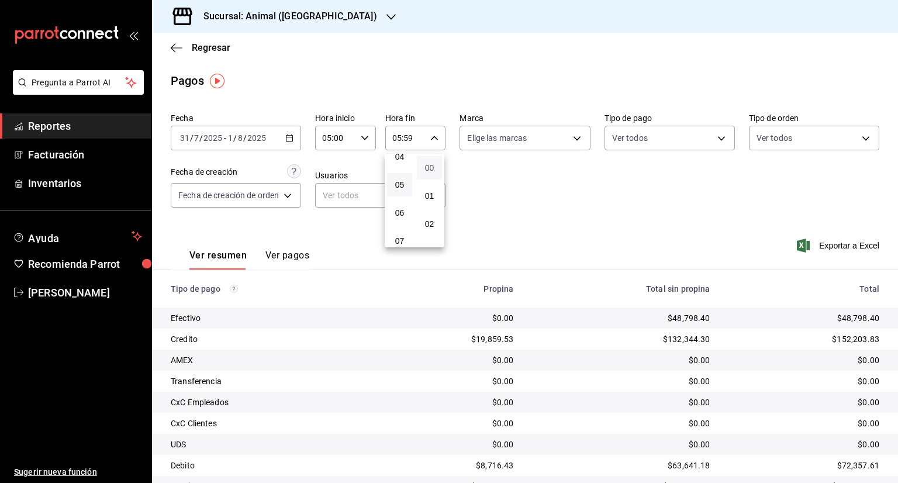
click at [429, 168] on span "00" at bounding box center [429, 167] width 11 height 9
type input "05:00"
click at [565, 186] on div at bounding box center [449, 241] width 898 height 483
click at [850, 245] on span "Exportar a Excel" at bounding box center [839, 246] width 80 height 14
click at [288, 139] on icon "button" at bounding box center [289, 138] width 8 height 8
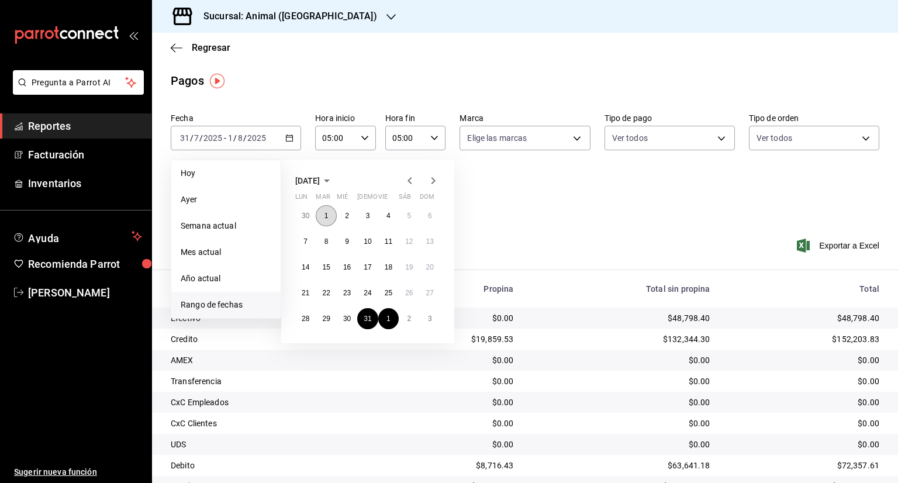
click at [325, 213] on abbr "1" at bounding box center [326, 216] width 4 height 8
click at [362, 319] on button "31" at bounding box center [367, 318] width 20 height 21
type input "00:00"
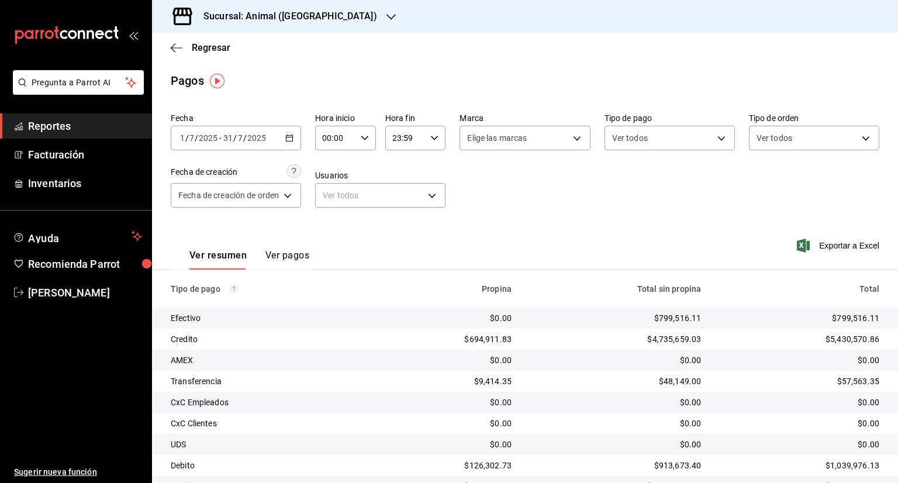
click at [432, 139] on \(Stroke\) "button" at bounding box center [434, 138] width 7 height 4
click at [399, 186] on span "05" at bounding box center [399, 184] width 11 height 9
click at [430, 168] on span "00" at bounding box center [429, 167] width 11 height 9
type input "05:00"
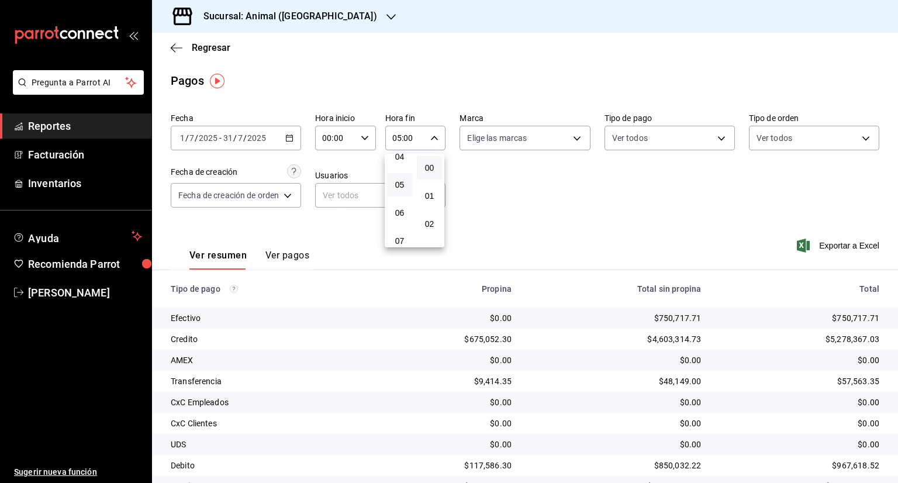
click at [325, 133] on div at bounding box center [449, 241] width 898 height 483
click at [364, 138] on icon "button" at bounding box center [365, 138] width 8 height 8
click at [330, 195] on span "05" at bounding box center [330, 190] width 11 height 9
click at [358, 164] on span "00" at bounding box center [360, 167] width 11 height 9
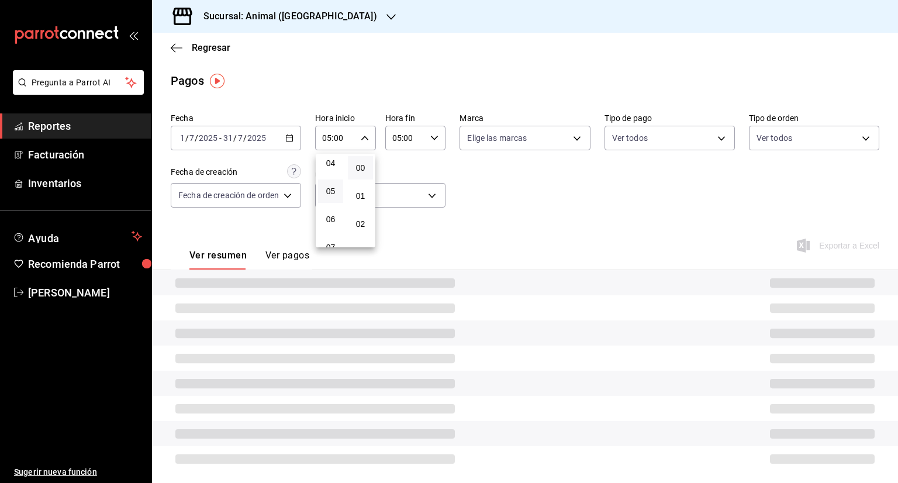
click at [529, 182] on div at bounding box center [449, 241] width 898 height 483
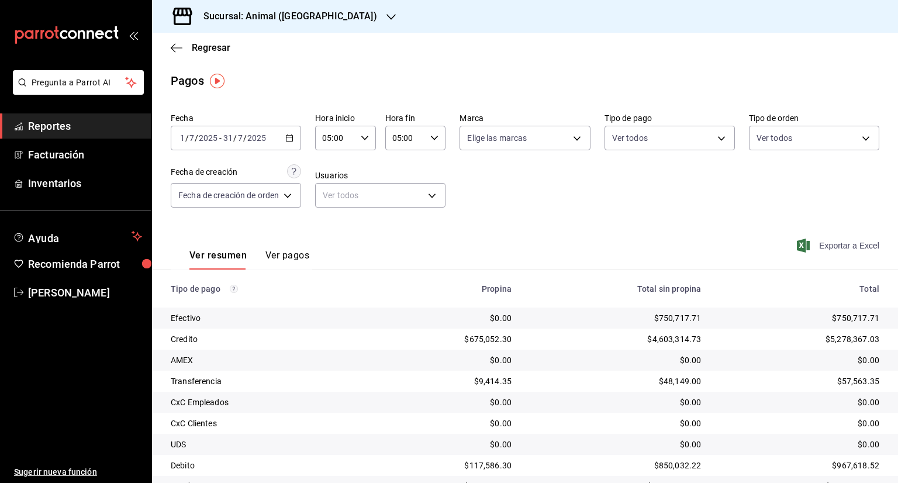
click at [844, 246] on span "Exportar a Excel" at bounding box center [839, 246] width 80 height 14
drag, startPoint x: 500, startPoint y: 185, endPoint x: 292, endPoint y: 167, distance: 208.9
click at [500, 185] on div "Fecha 2025-07-01 1 / 7 / 2025 - 2025-07-31 31 / 7 / 2025 Hora inicio 05:00 Hora…" at bounding box center [525, 164] width 709 height 113
click at [288, 136] on icon "button" at bounding box center [289, 138] width 8 height 8
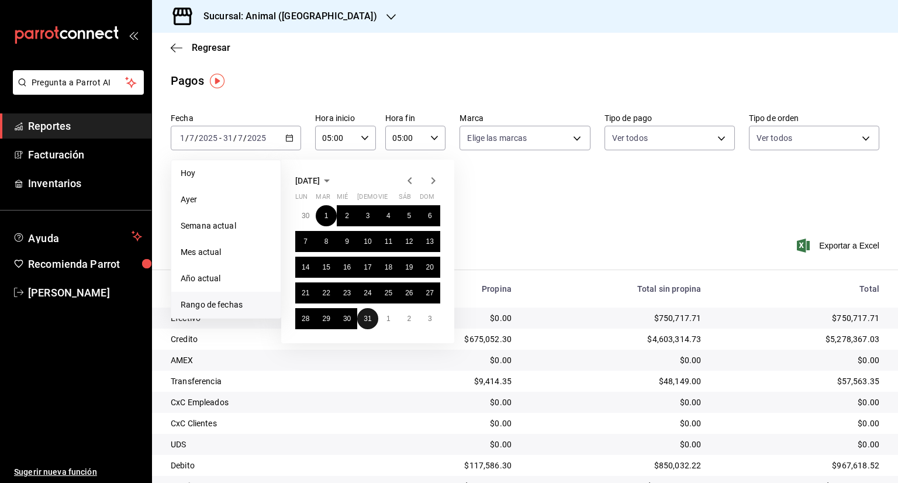
click at [365, 319] on abbr "31" at bounding box center [368, 319] width 8 height 8
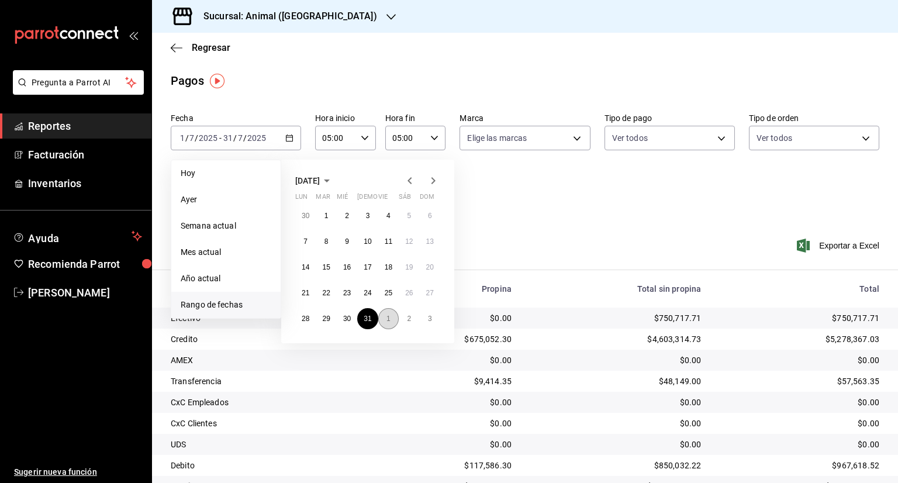
click at [386, 319] on abbr "1" at bounding box center [388, 319] width 4 height 8
type input "00:00"
type input "23:59"
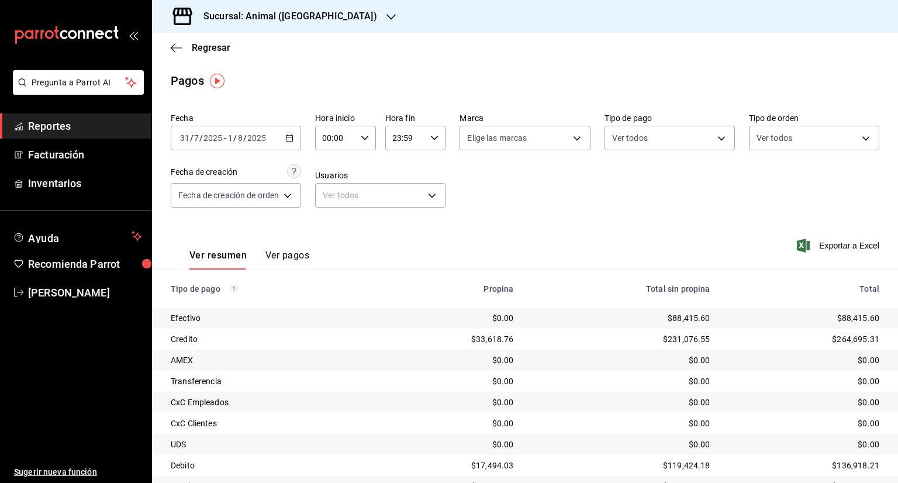
click at [364, 138] on icon "button" at bounding box center [365, 138] width 8 height 8
click at [330, 195] on span "05" at bounding box center [330, 190] width 11 height 9
type input "05:00"
click at [360, 166] on span "00" at bounding box center [360, 167] width 11 height 9
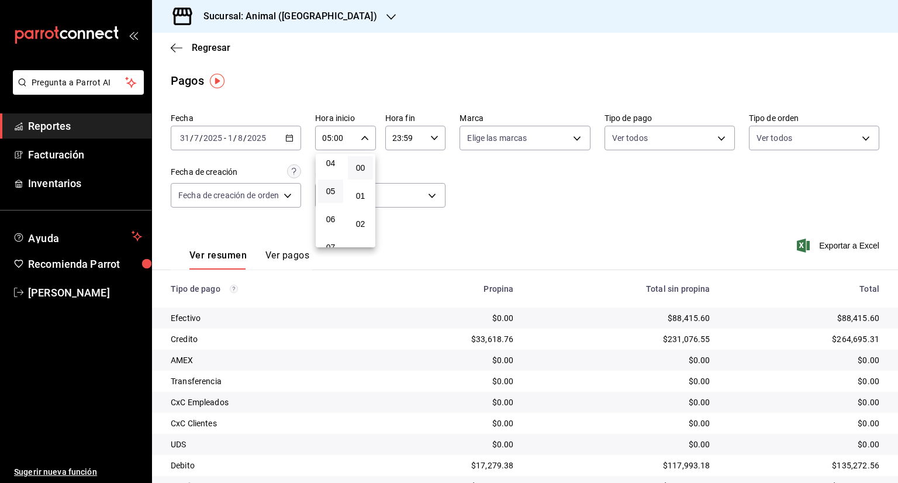
click at [433, 136] on div at bounding box center [449, 241] width 898 height 483
click at [433, 136] on icon "button" at bounding box center [434, 138] width 8 height 8
click at [400, 188] on span "05" at bounding box center [399, 184] width 11 height 9
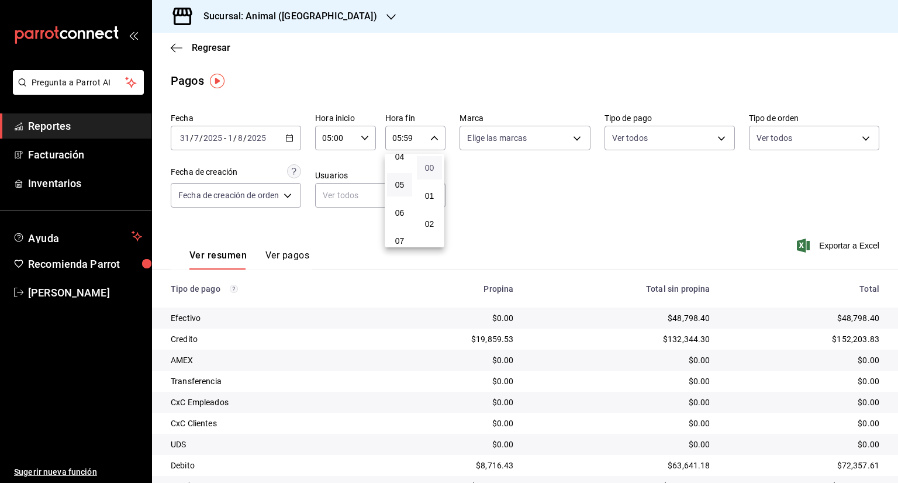
click at [430, 168] on span "00" at bounding box center [429, 167] width 11 height 9
type input "05:00"
click at [607, 185] on div at bounding box center [449, 241] width 898 height 483
click at [838, 245] on span "Exportar a Excel" at bounding box center [839, 246] width 80 height 14
click at [168, 48] on div "Regresar" at bounding box center [525, 48] width 746 height 30
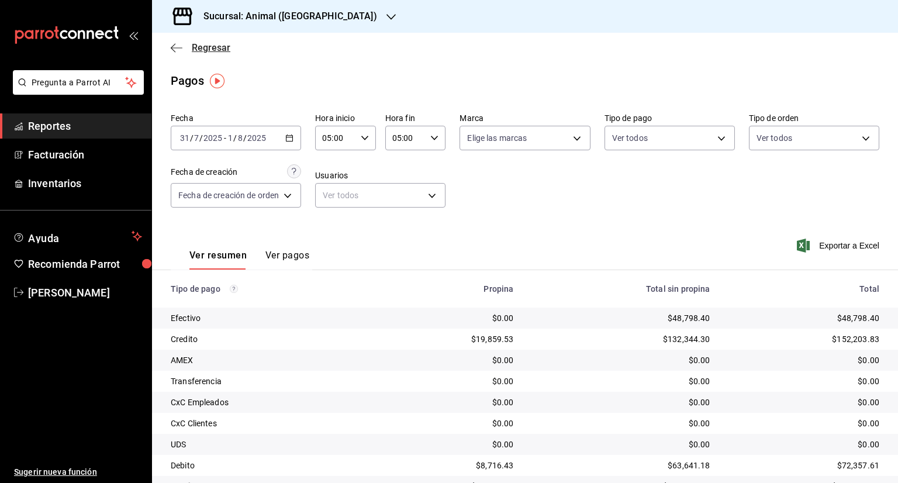
click at [171, 46] on icon "button" at bounding box center [177, 48] width 12 height 11
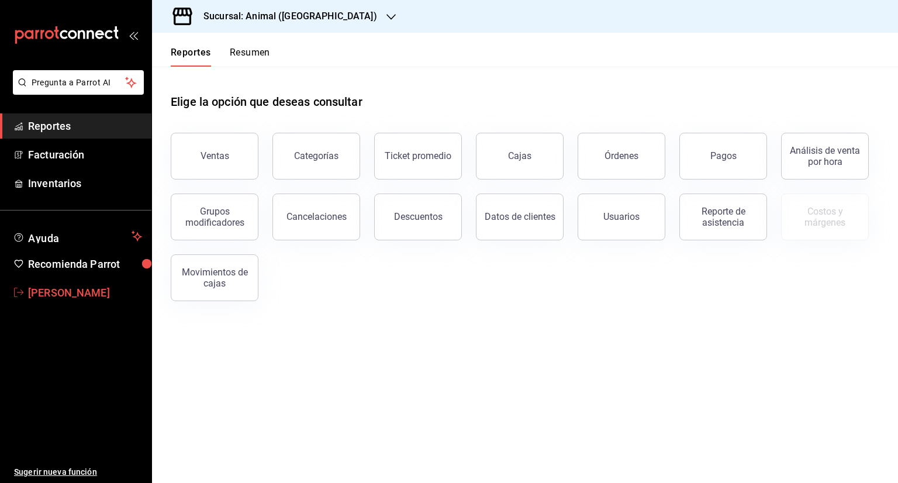
click at [64, 293] on span "[PERSON_NAME]" at bounding box center [85, 293] width 114 height 16
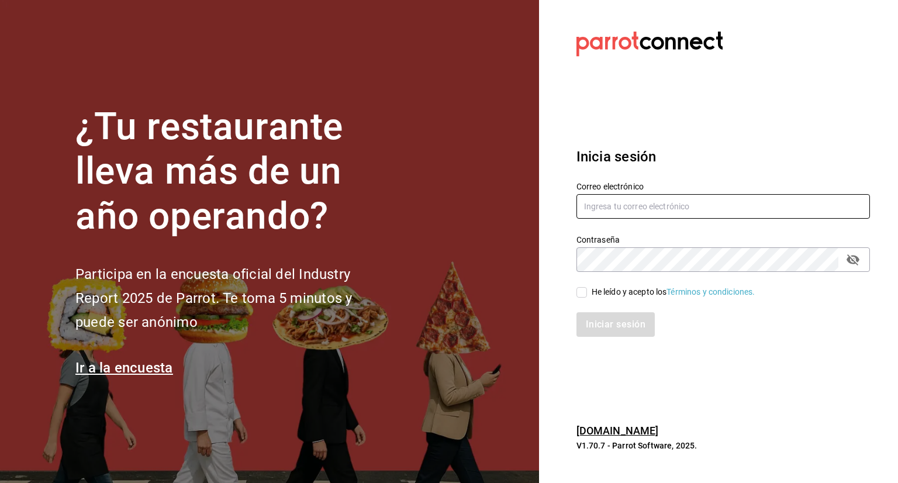
type input "[PERSON_NAME][EMAIL_ADDRESS][PERSON_NAME][DOMAIN_NAME]"
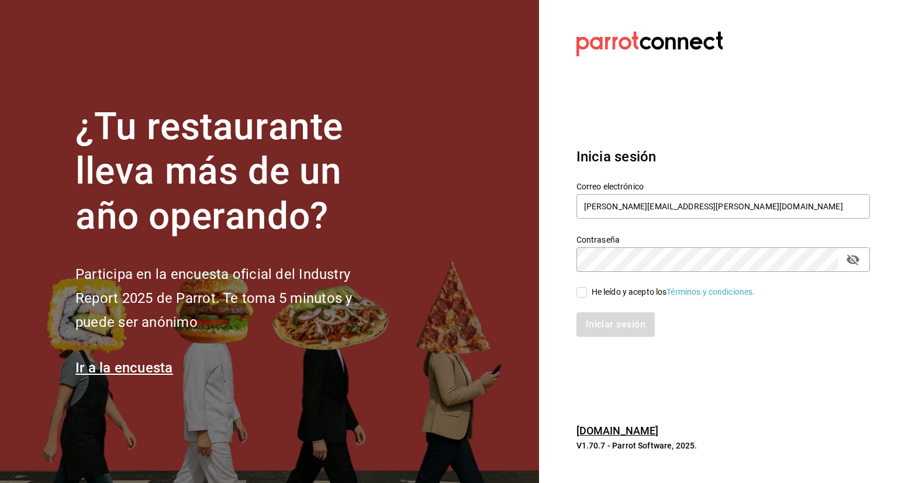
drag, startPoint x: 584, startPoint y: 289, endPoint x: 585, endPoint y: 302, distance: 13.5
click at [584, 289] on input "He leído y acepto los Términos y condiciones." at bounding box center [581, 292] width 11 height 11
checkbox input "true"
click at [615, 326] on button "Iniciar sesión" at bounding box center [616, 324] width 80 height 25
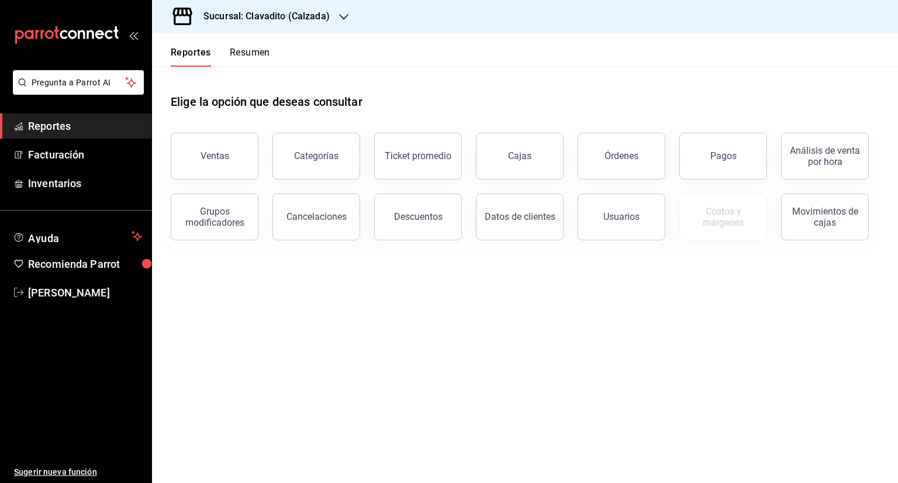
click at [341, 19] on icon "button" at bounding box center [343, 16] width 9 height 9
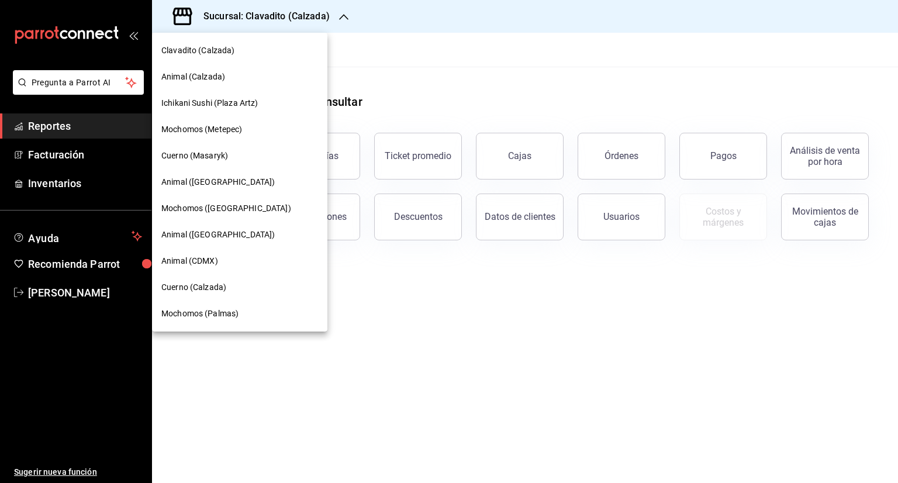
click at [212, 181] on span "Animal ([GEOGRAPHIC_DATA])" at bounding box center [217, 182] width 113 height 12
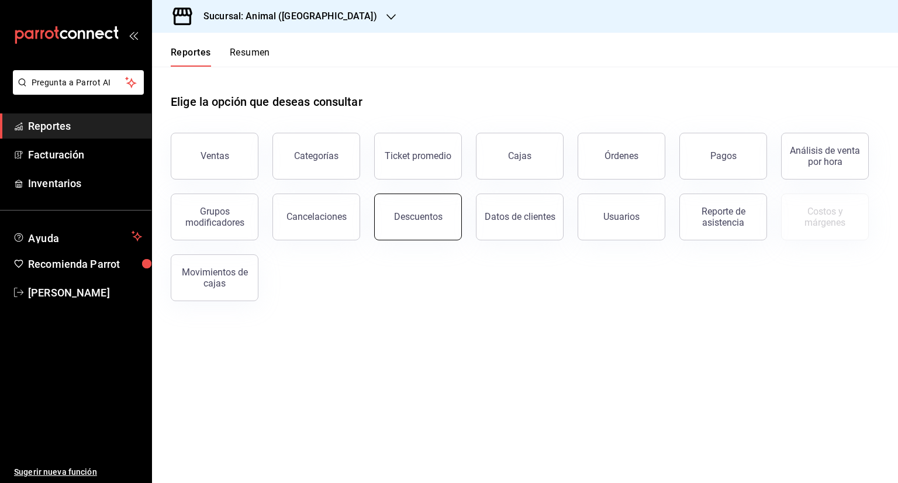
click at [435, 223] on button "Descuentos" at bounding box center [418, 217] width 88 height 47
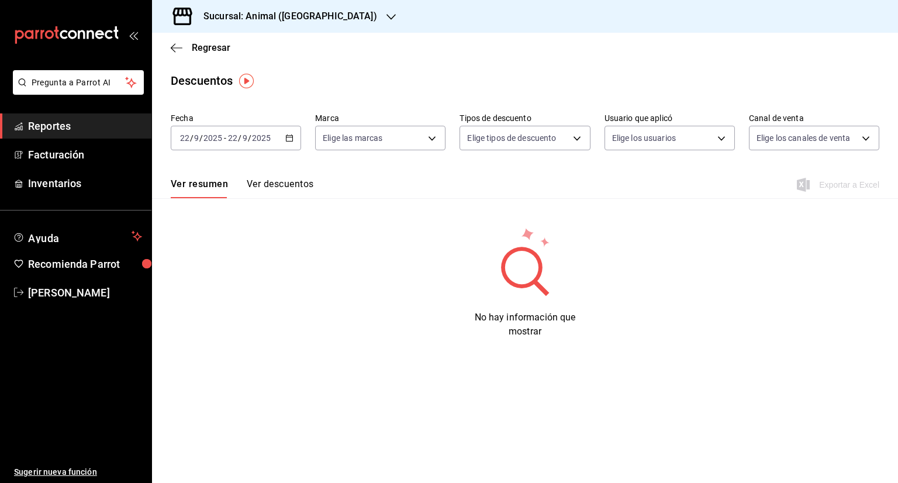
click at [289, 139] on icon "button" at bounding box center [289, 138] width 8 height 8
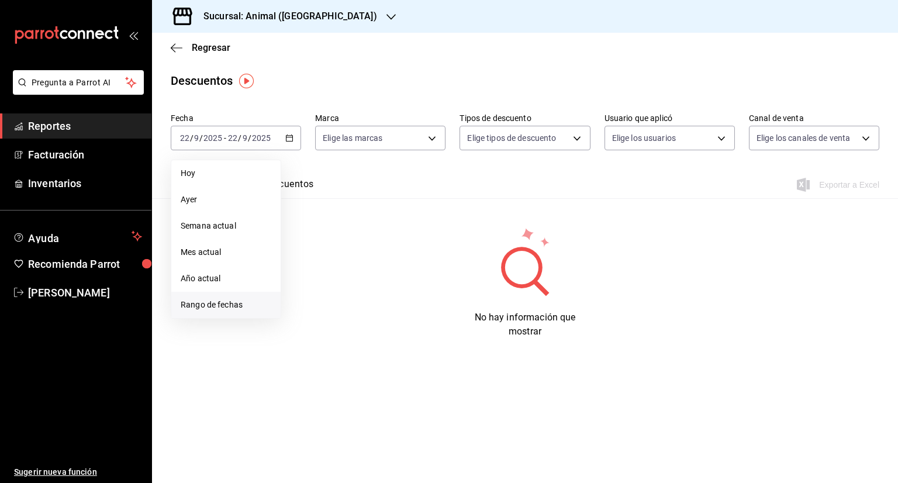
click at [217, 306] on span "Rango de fechas" at bounding box center [226, 305] width 91 height 12
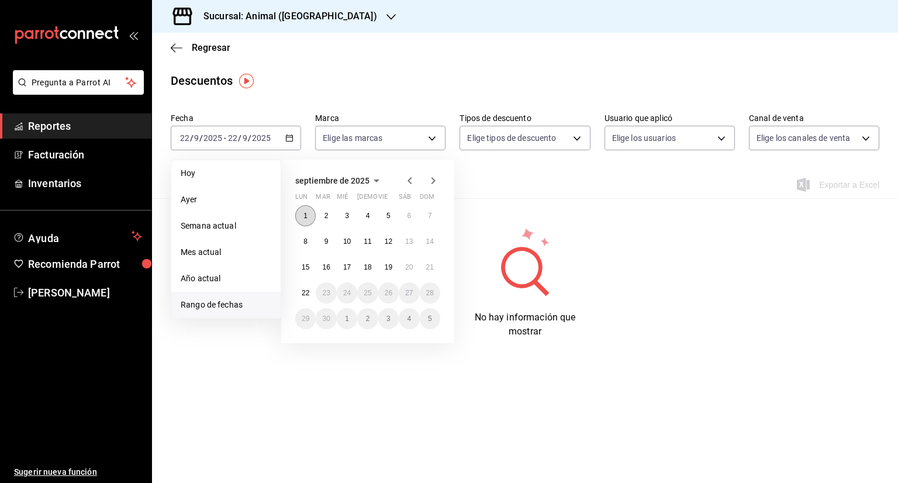
click at [306, 217] on abbr "1" at bounding box center [305, 216] width 4 height 8
click at [306, 293] on abbr "22" at bounding box center [306, 293] width 8 height 8
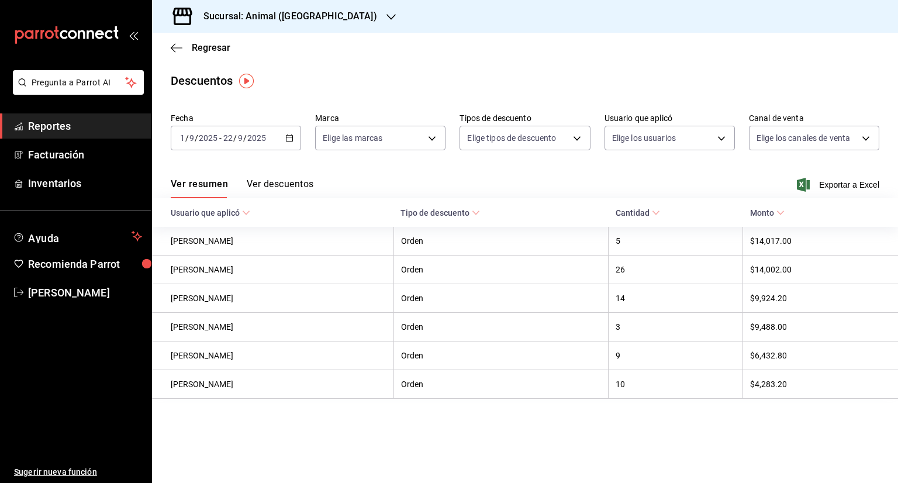
click at [479, 214] on \(Stroke\) at bounding box center [475, 213] width 7 height 4
click at [578, 137] on body "Pregunta a Parrot AI Reportes Facturación Inventarios Ayuda Recomienda Parrot […" at bounding box center [449, 241] width 898 height 483
click at [751, 175] on div at bounding box center [449, 241] width 898 height 483
click at [848, 185] on span "Exportar a Excel" at bounding box center [839, 185] width 80 height 14
click at [864, 139] on body "Pregunta a Parrot AI Reportes Facturación Inventarios Ayuda Recomienda Parrot […" at bounding box center [449, 241] width 898 height 483
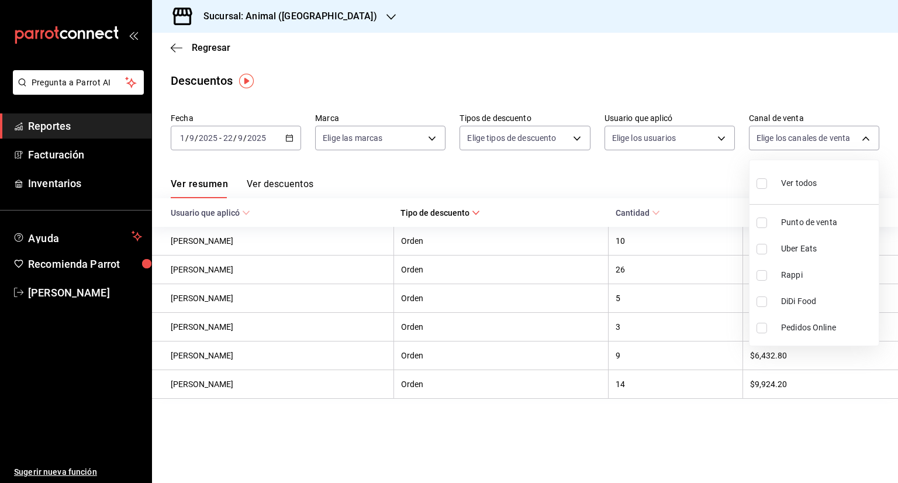
click at [61, 291] on div at bounding box center [449, 241] width 898 height 483
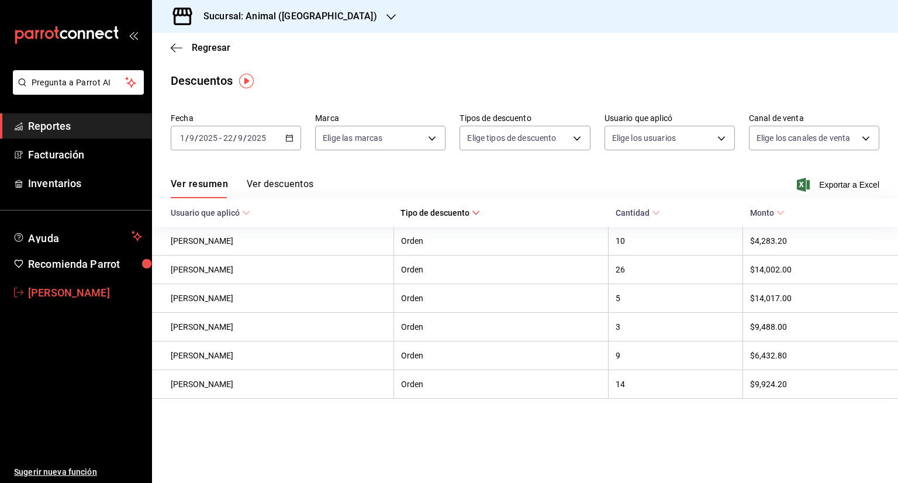
click at [92, 291] on span "[PERSON_NAME]" at bounding box center [85, 293] width 114 height 16
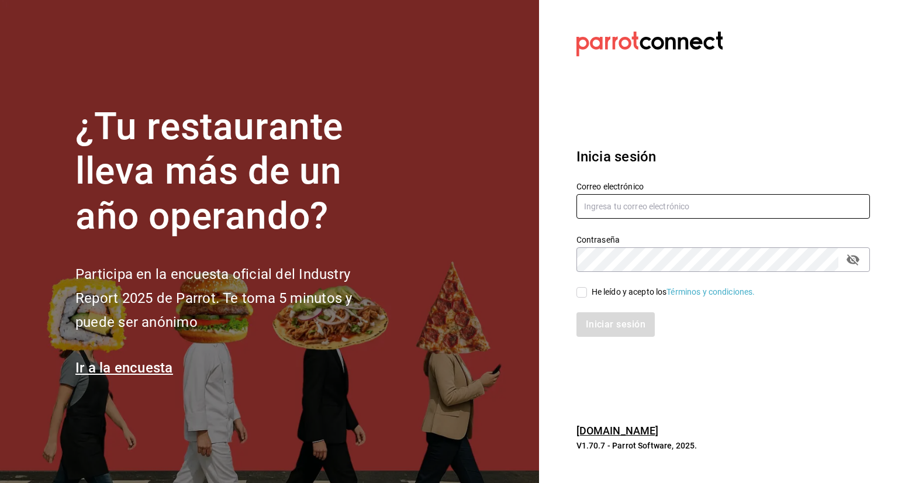
type input "[PERSON_NAME][EMAIL_ADDRESS][PERSON_NAME][DOMAIN_NAME]"
